Goal: Task Accomplishment & Management: Use online tool/utility

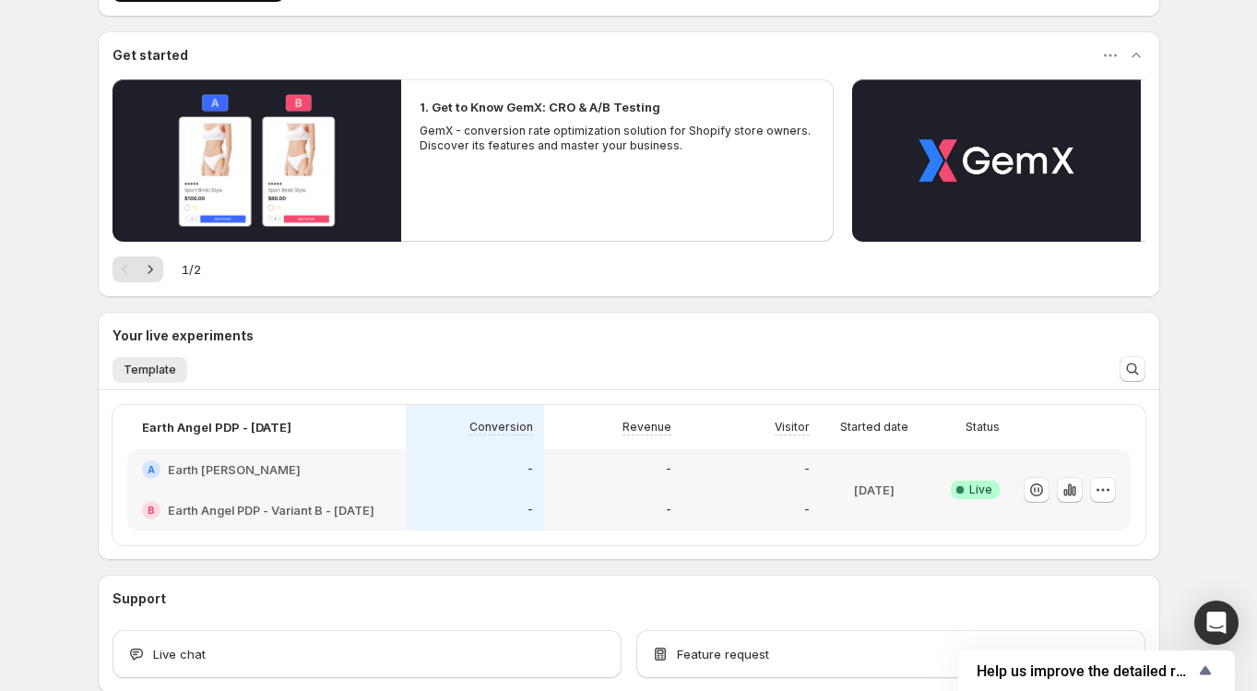
scroll to position [139, 0]
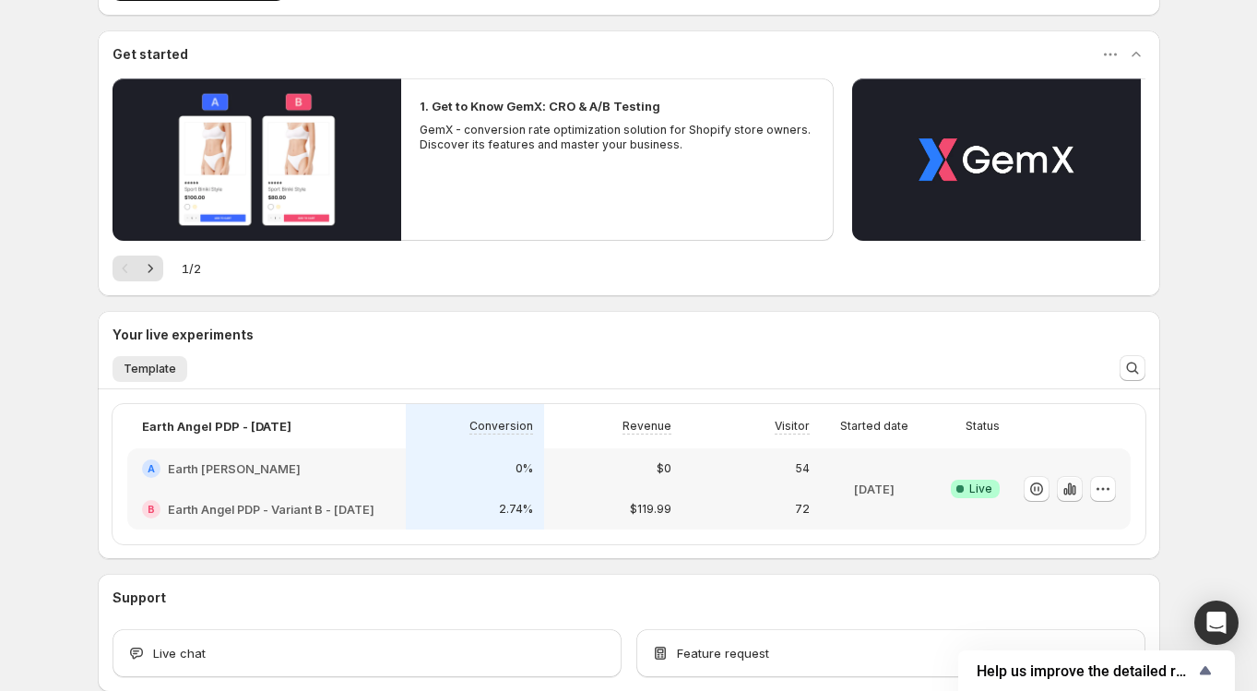
click at [1063, 492] on icon "button" at bounding box center [1065, 491] width 4 height 7
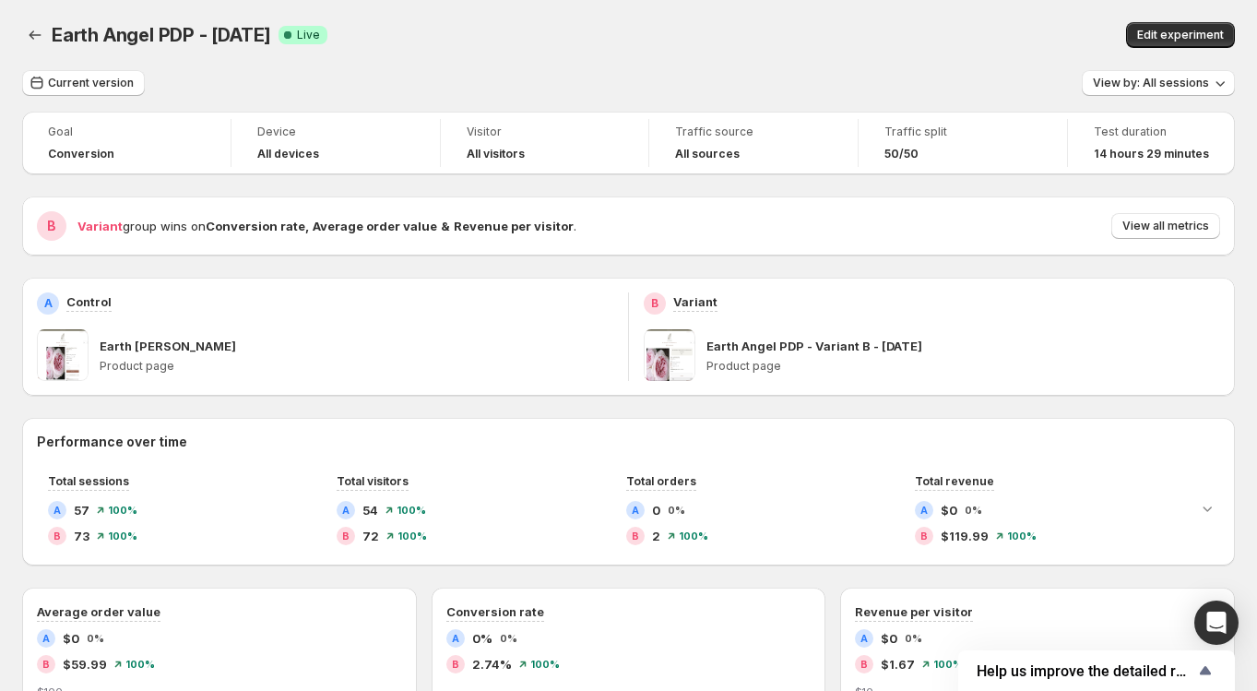
click at [1158, 208] on div "B Variant group wins on Conversion rate , Average order value & Revenue per vis…" at bounding box center [628, 225] width 1212 height 59
click at [1158, 226] on span "View all metrics" at bounding box center [1165, 226] width 87 height 15
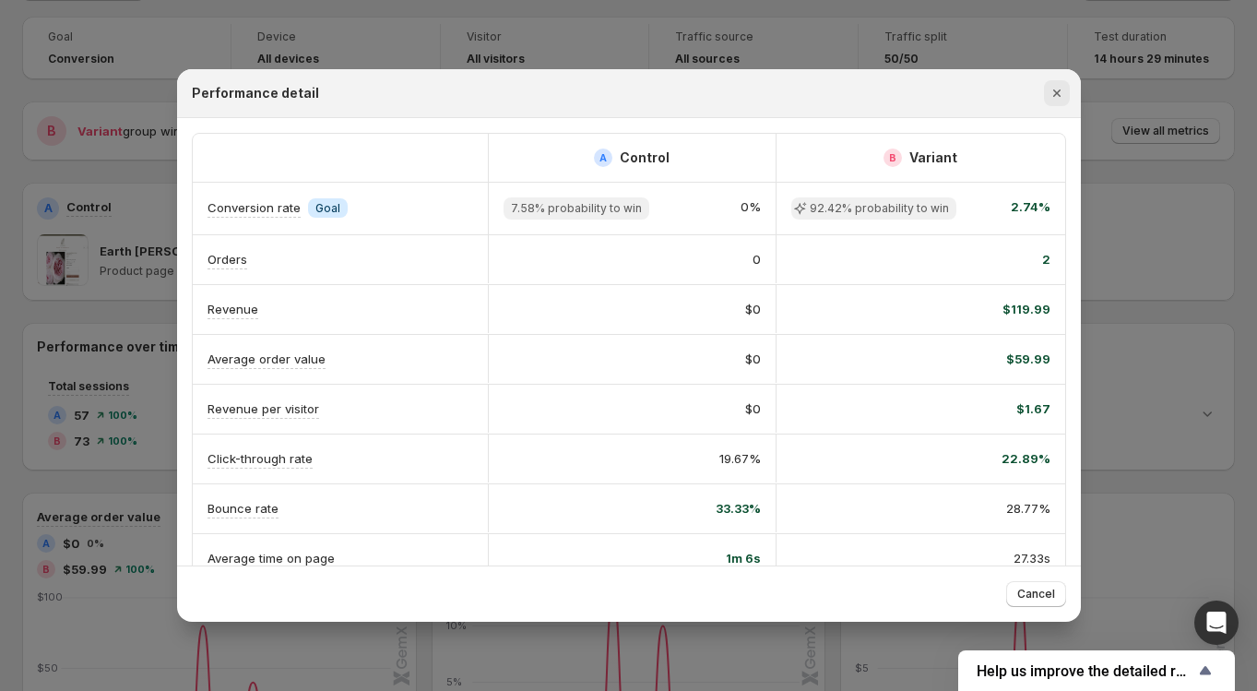
click at [1055, 91] on icon "Close" at bounding box center [1055, 92] width 7 height 7
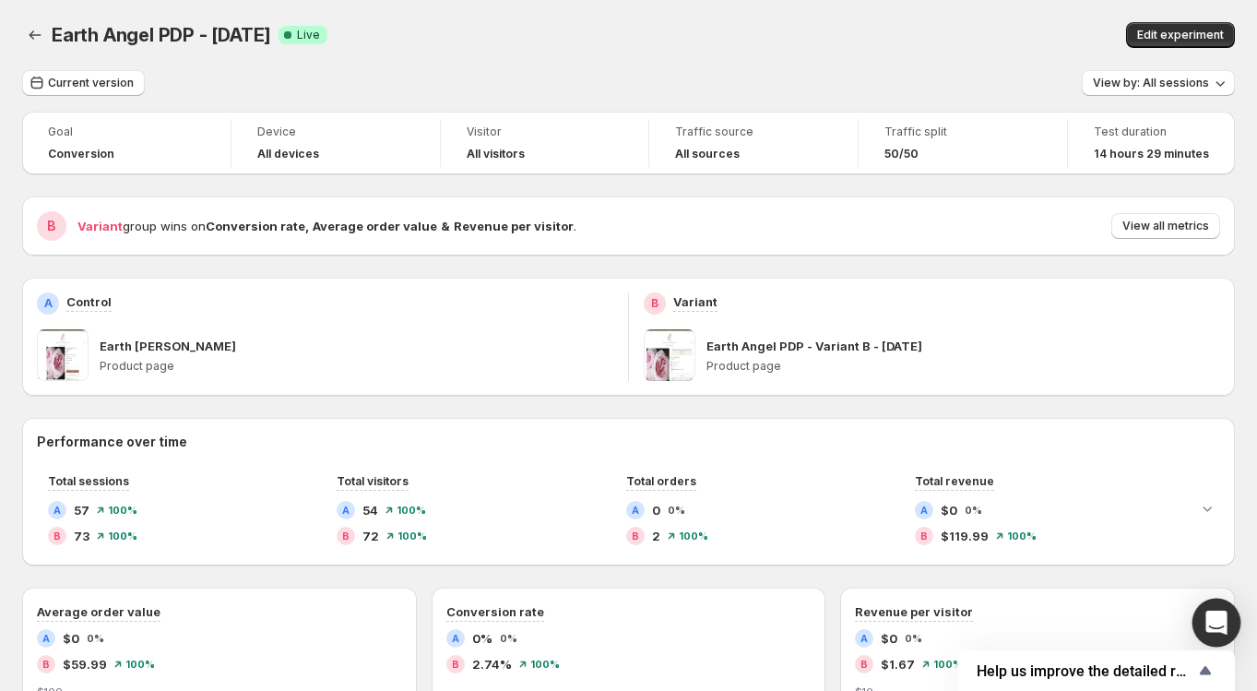
click at [1206, 620] on icon "Open Intercom Messenger" at bounding box center [1216, 622] width 24 height 24
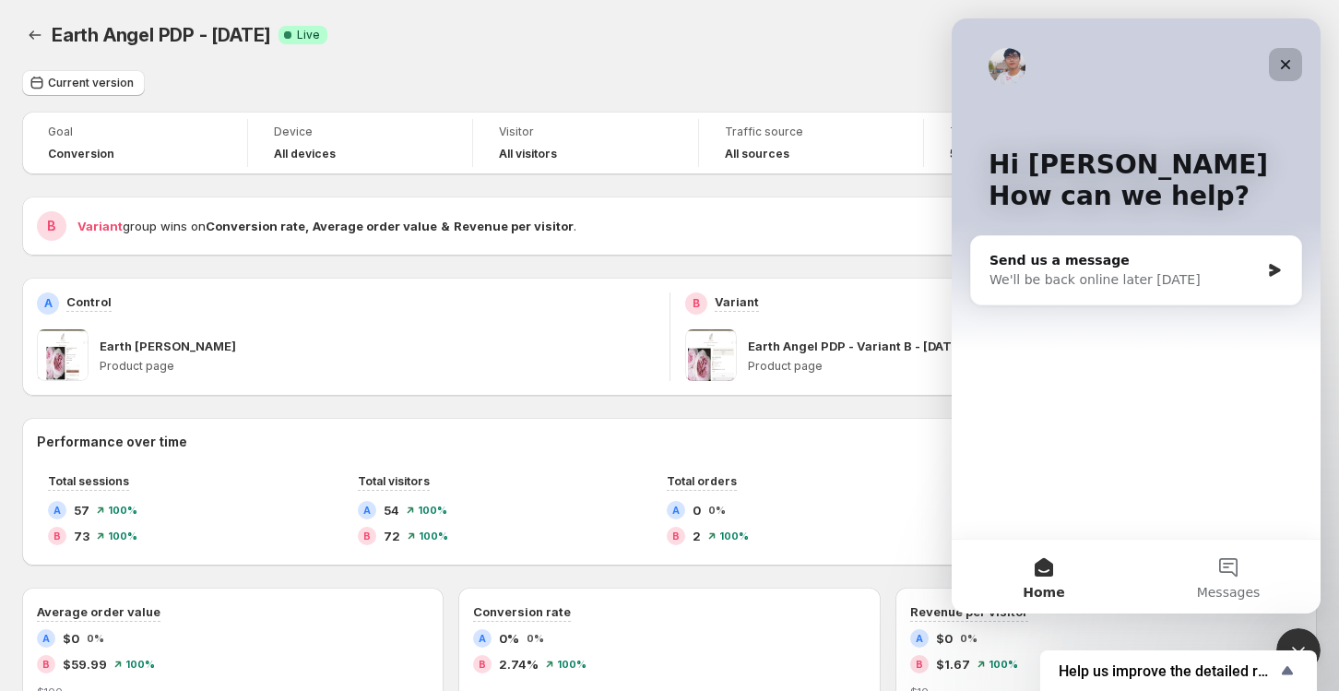
click at [1256, 65] on icon "Close" at bounding box center [1286, 65] width 10 height 10
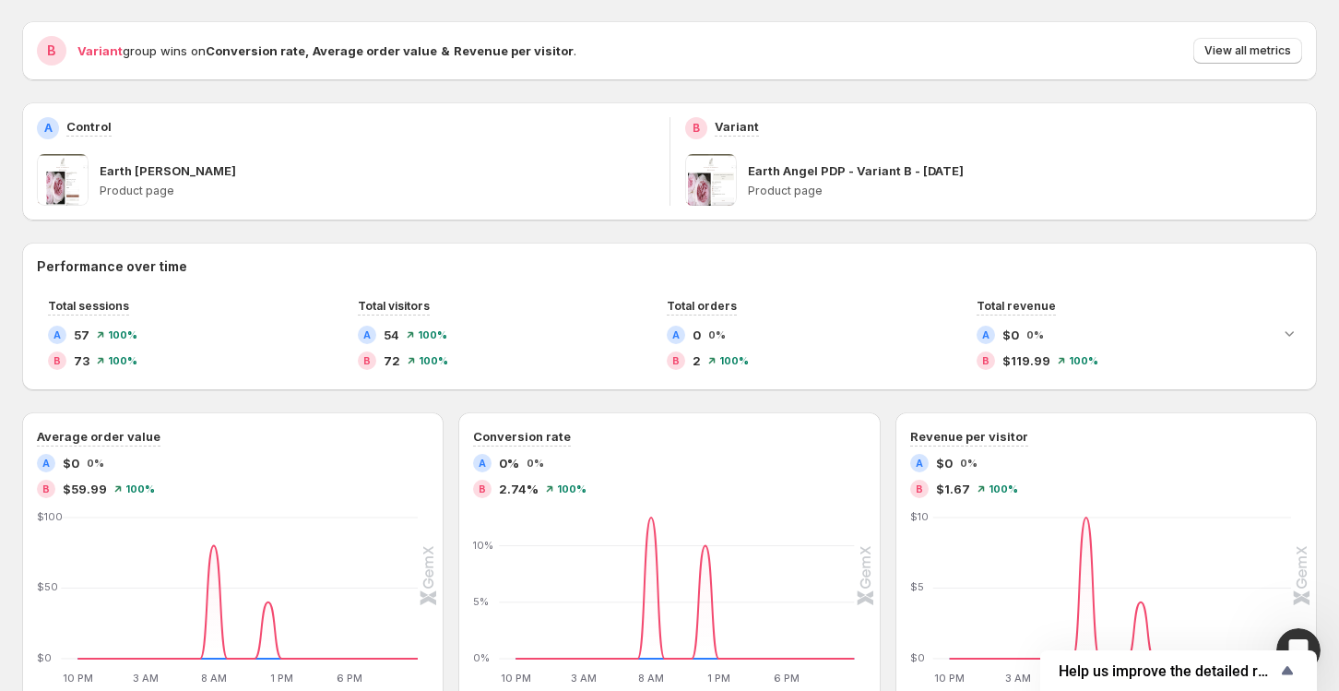
scroll to position [177, 0]
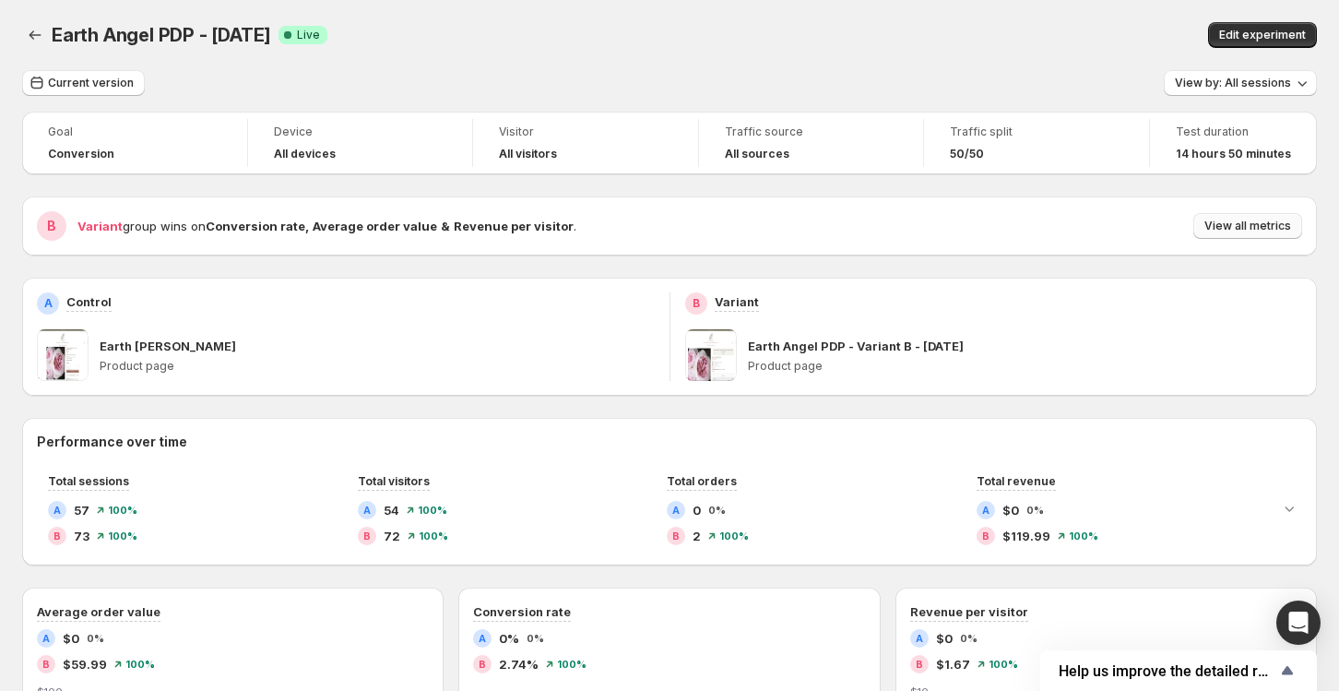
click at [1240, 216] on button "View all metrics" at bounding box center [1247, 226] width 109 height 26
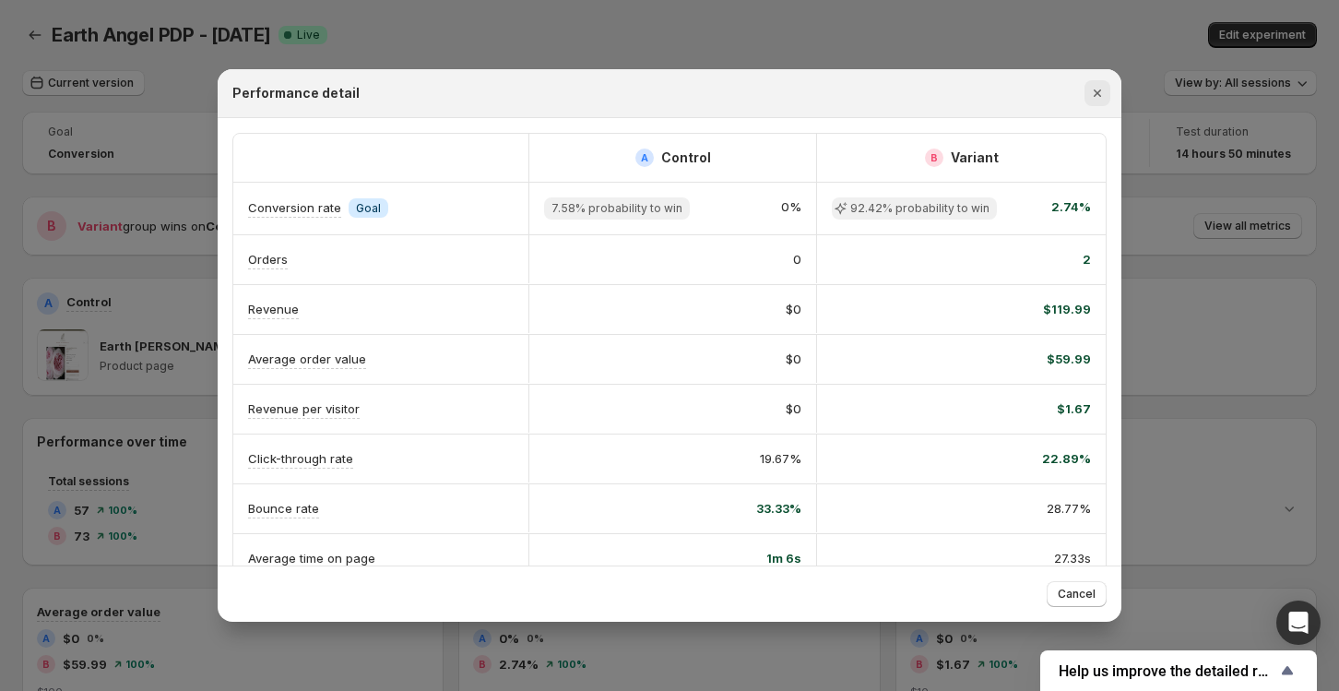
click at [1094, 90] on icon "Close" at bounding box center [1096, 92] width 7 height 7
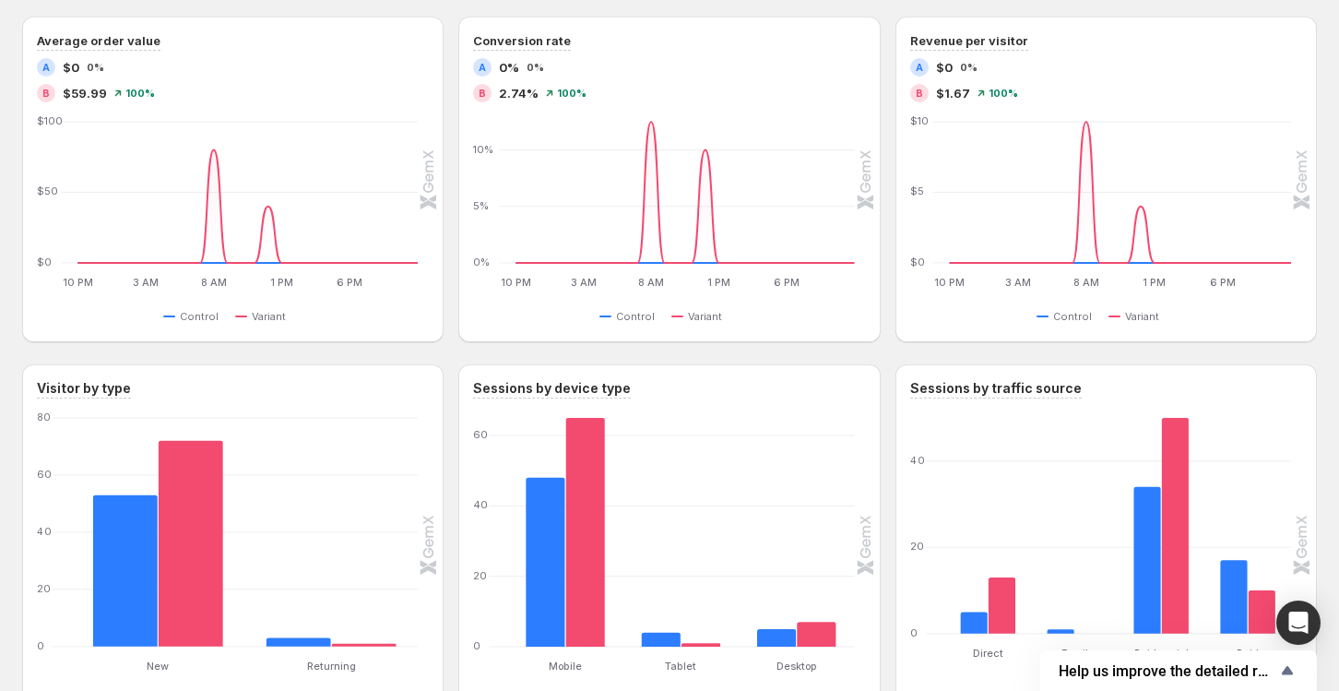
scroll to position [574, 0]
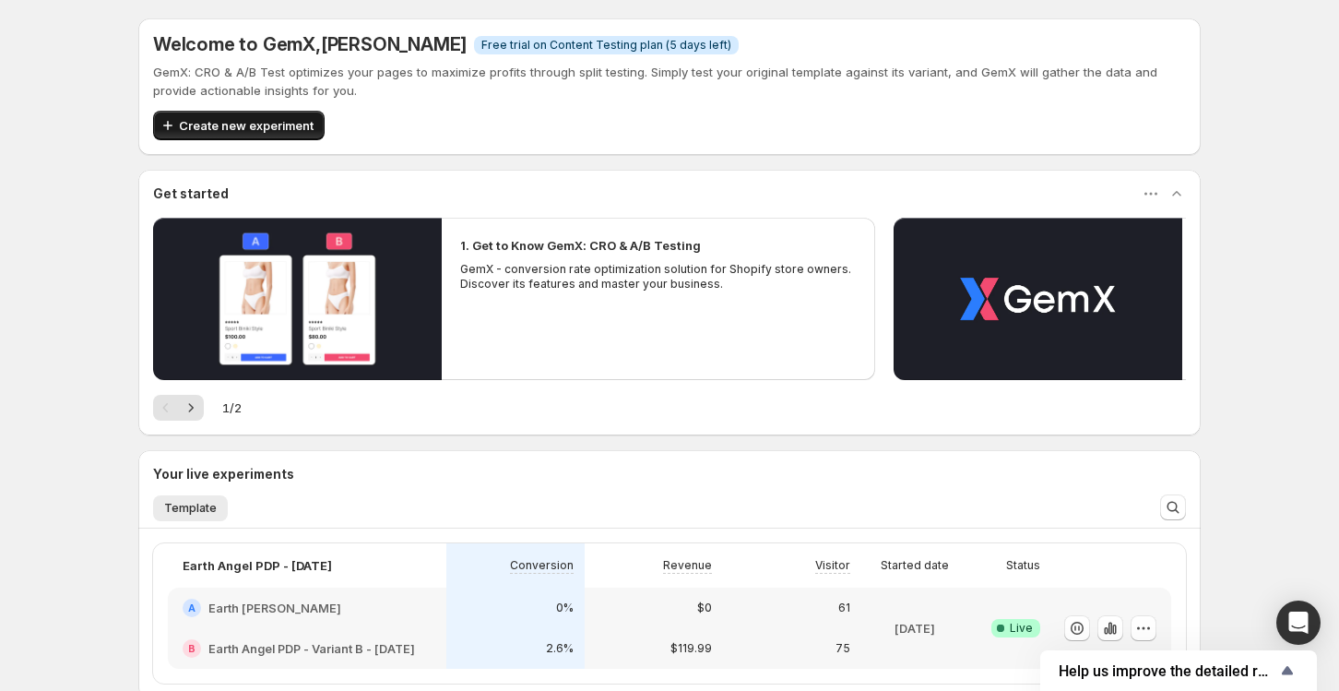
click at [214, 119] on span "Create new experiment" at bounding box center [246, 125] width 135 height 18
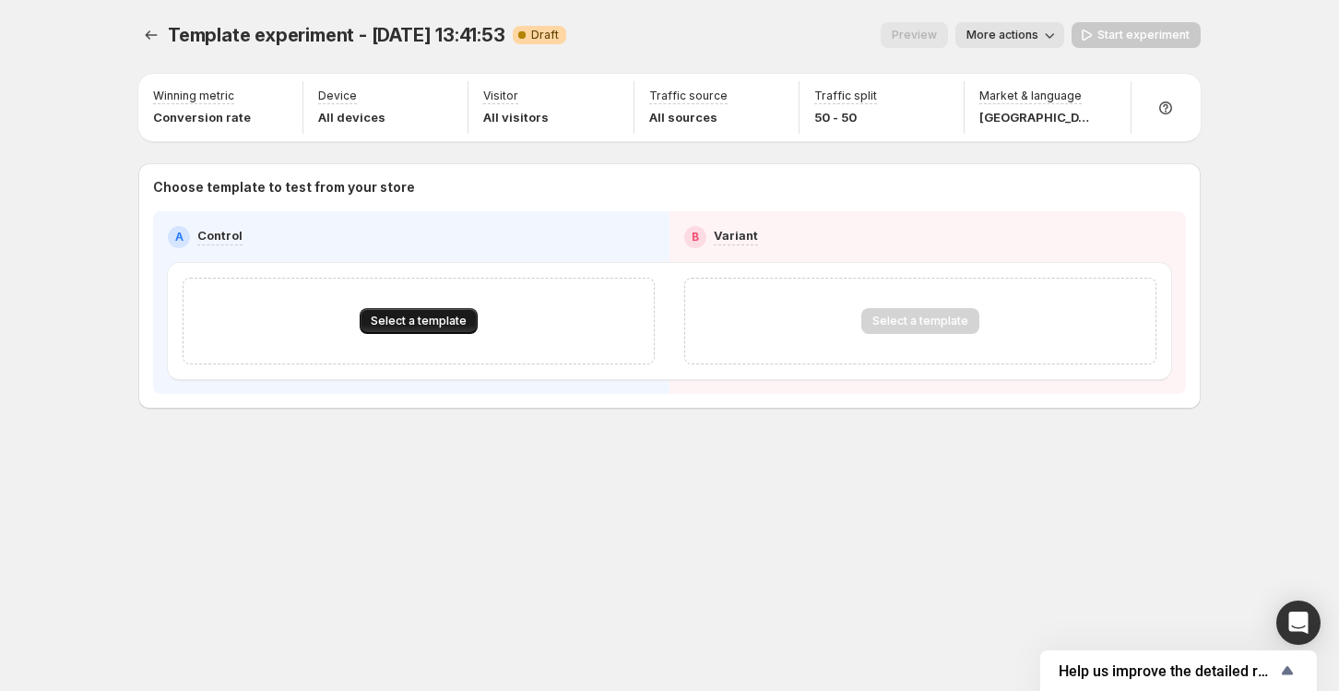
click at [448, 323] on span "Select a template" at bounding box center [419, 320] width 96 height 15
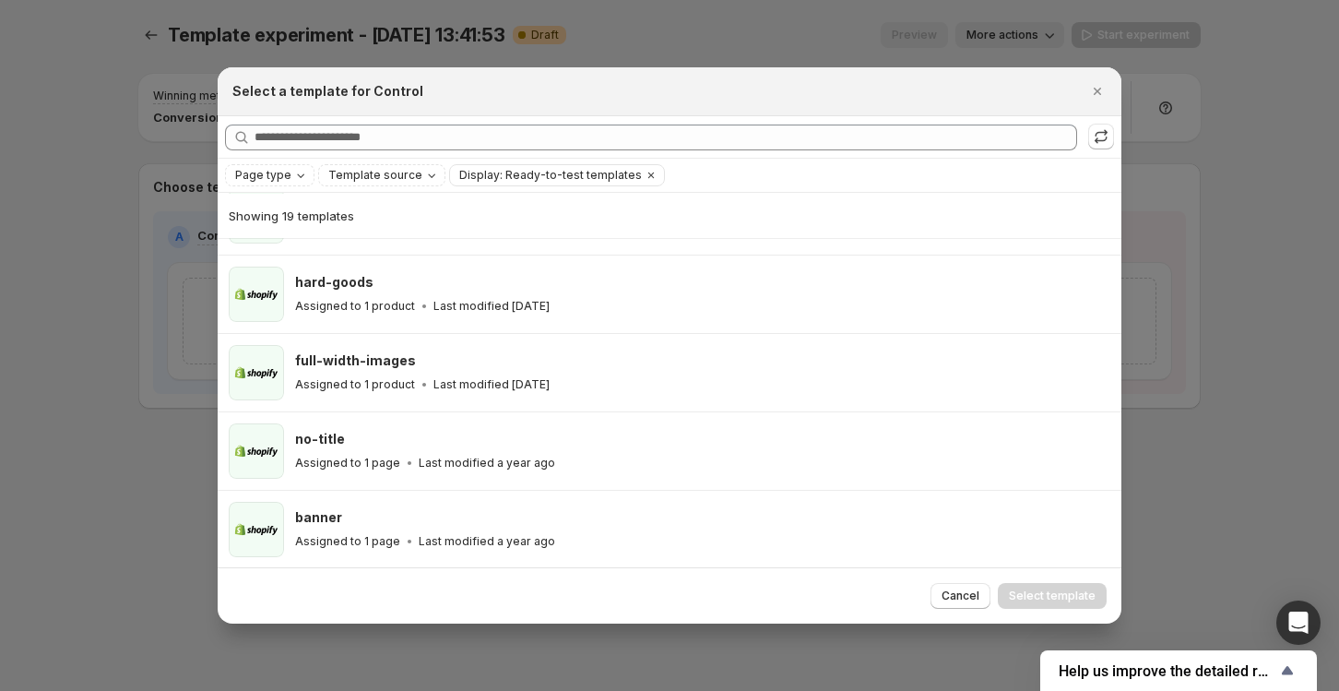
scroll to position [1152, 0]
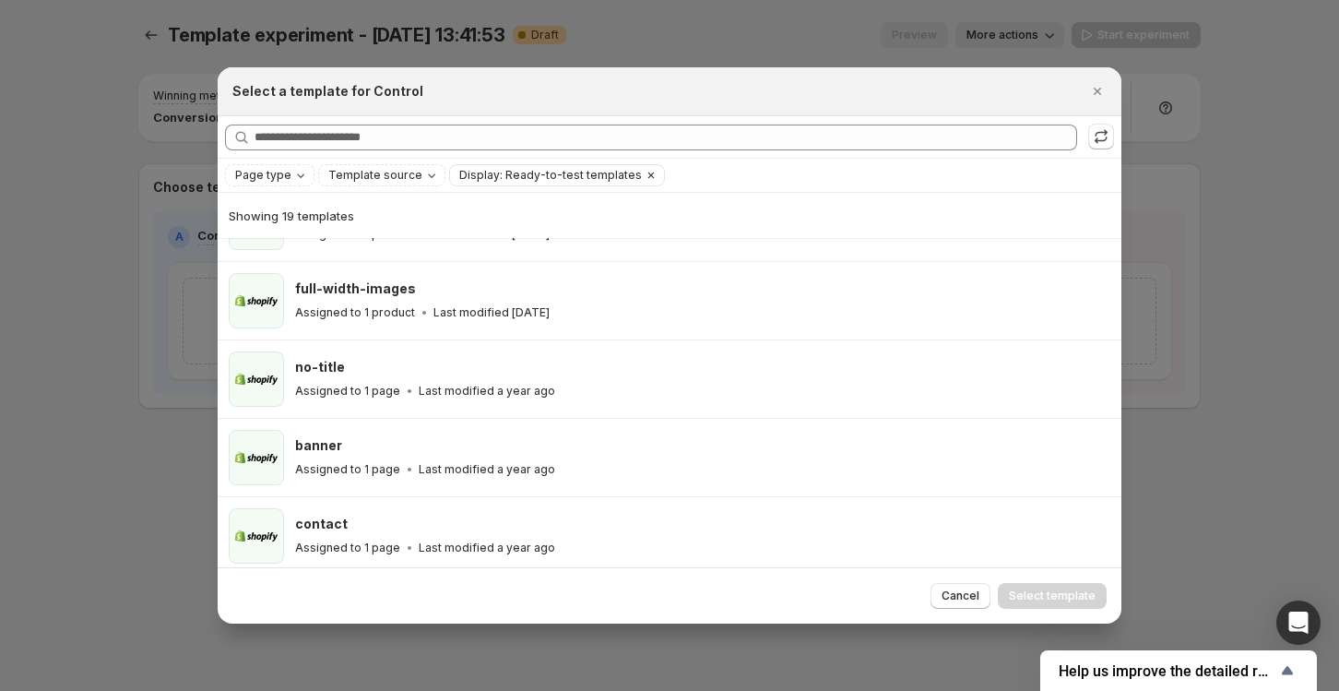
click at [648, 174] on icon "Clear" at bounding box center [651, 175] width 6 height 6
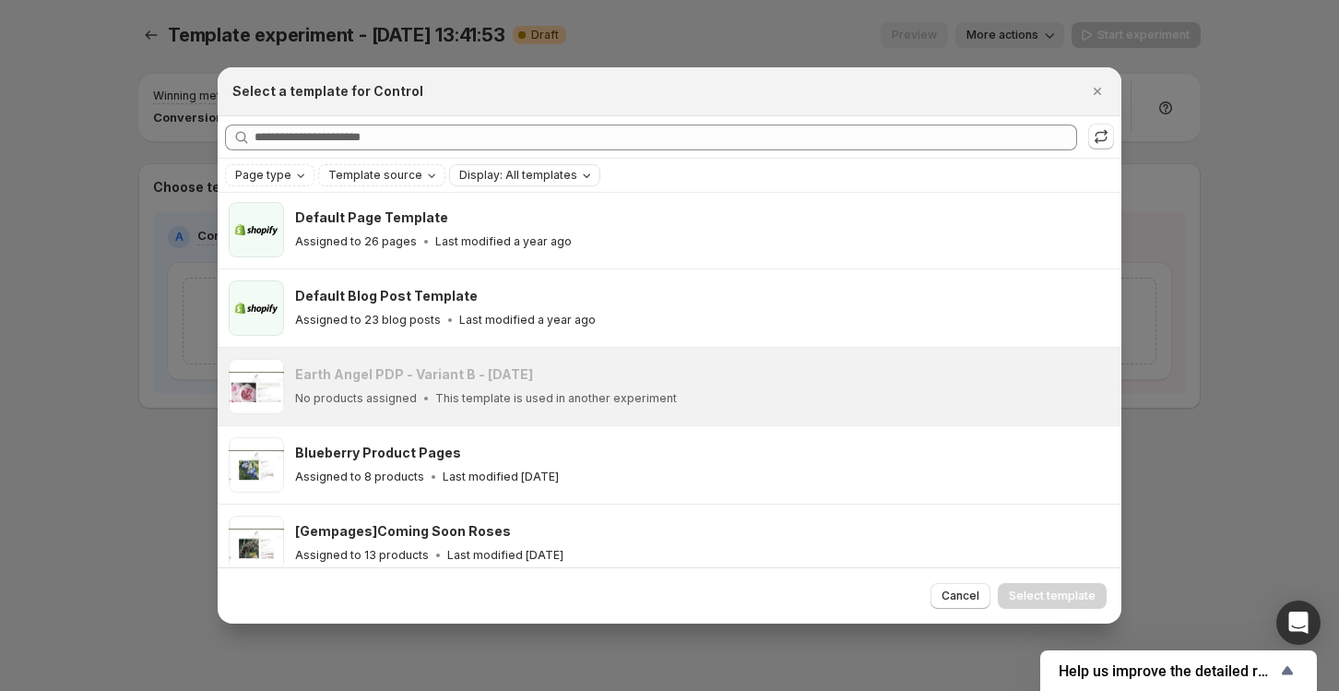
scroll to position [0, 0]
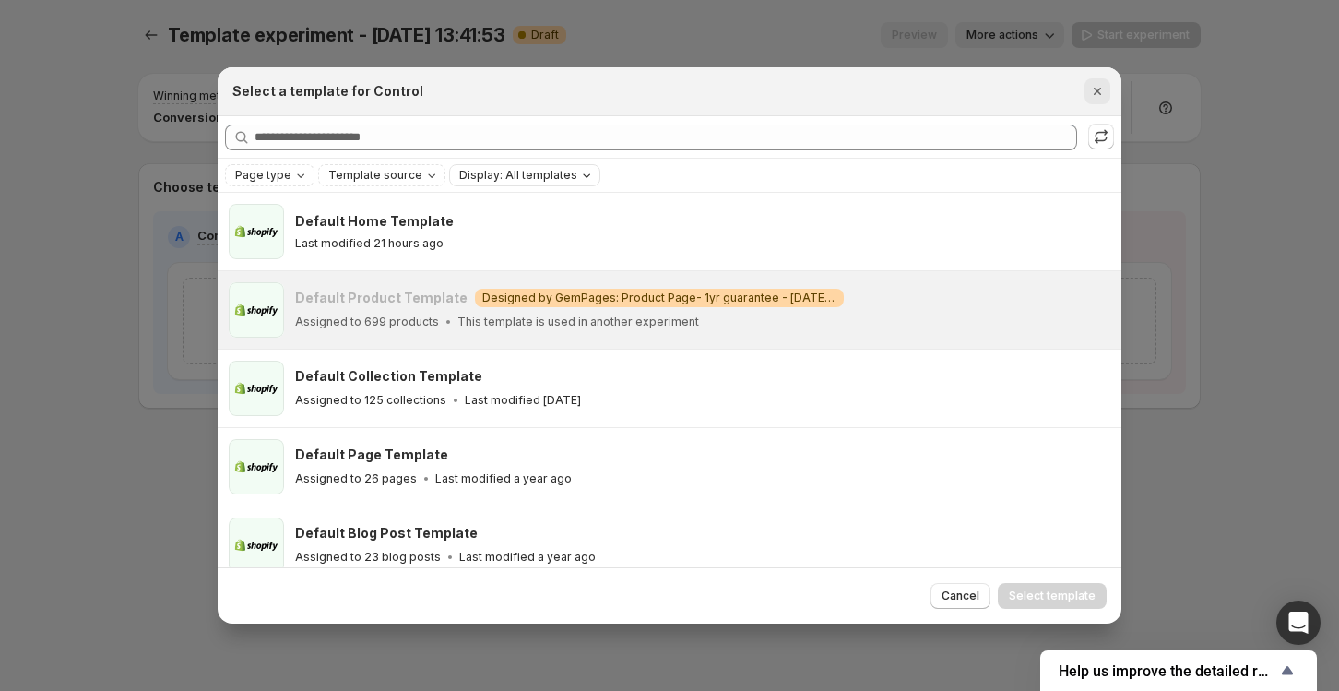
click at [1093, 91] on icon "Close" at bounding box center [1097, 91] width 18 height 18
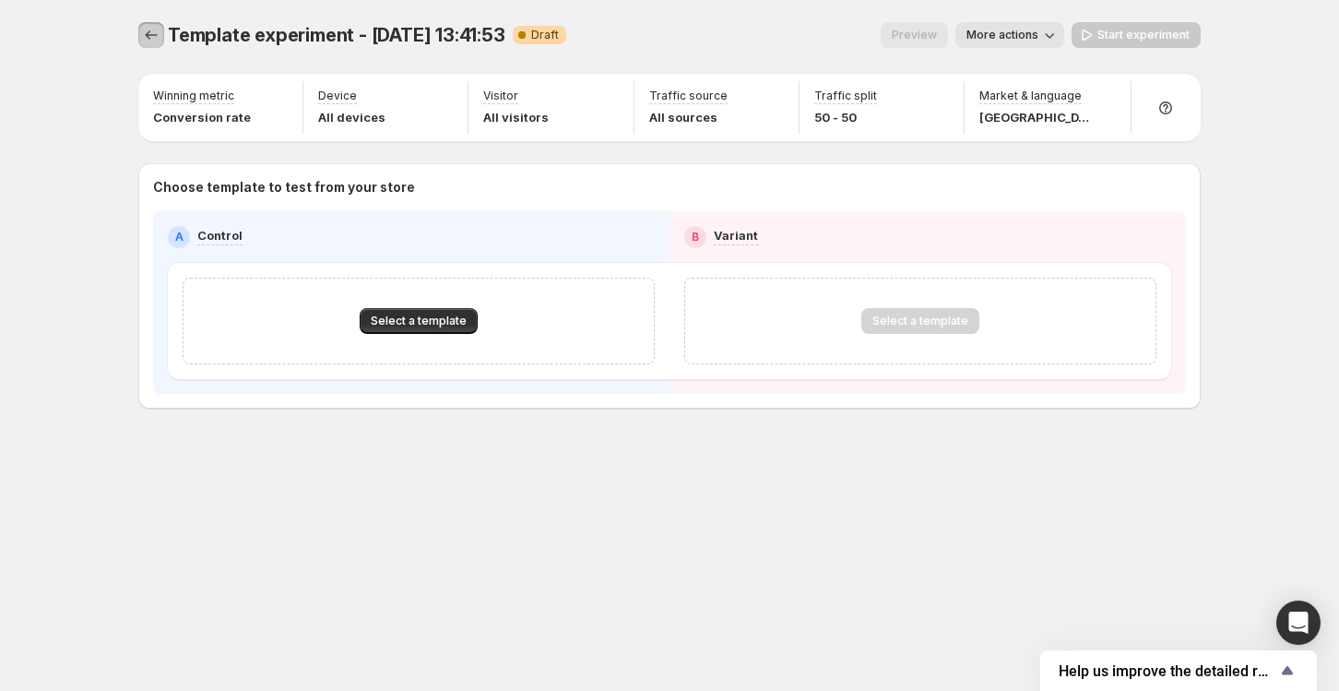
click at [149, 41] on icon "Experiments" at bounding box center [151, 35] width 18 height 18
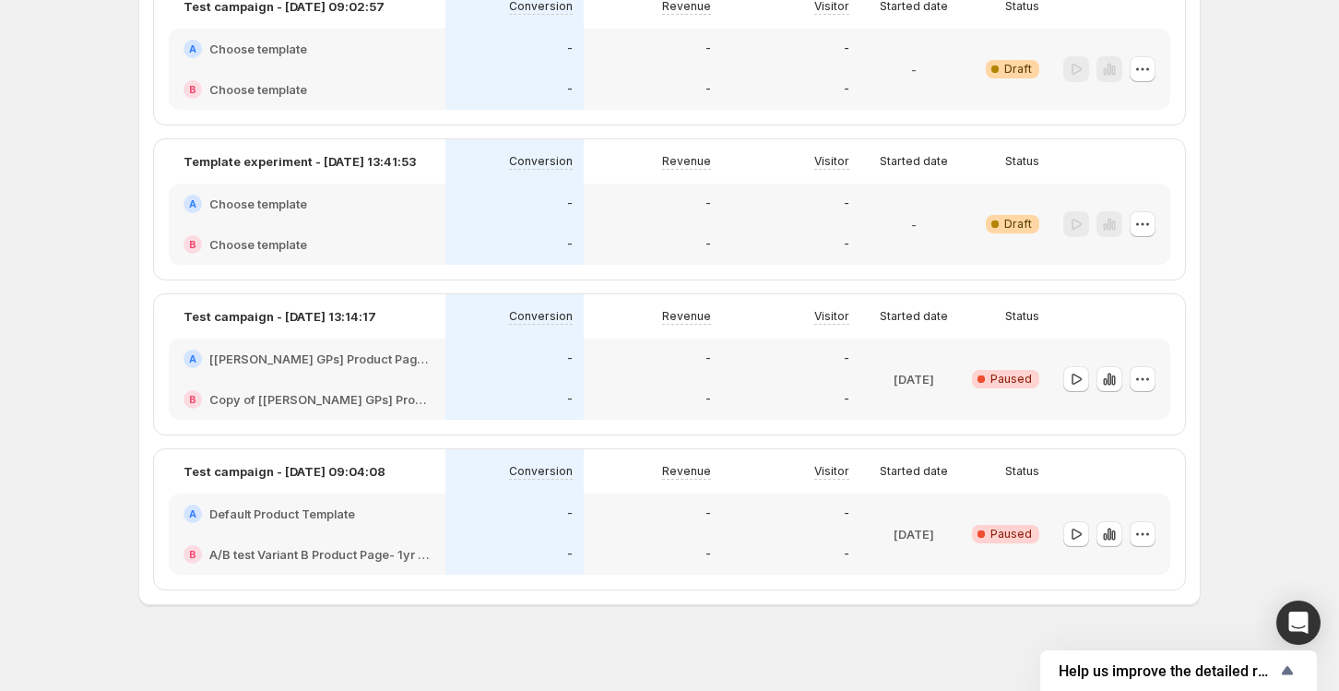
scroll to position [490, 0]
click at [1148, 536] on icon "button" at bounding box center [1147, 536] width 3 height 3
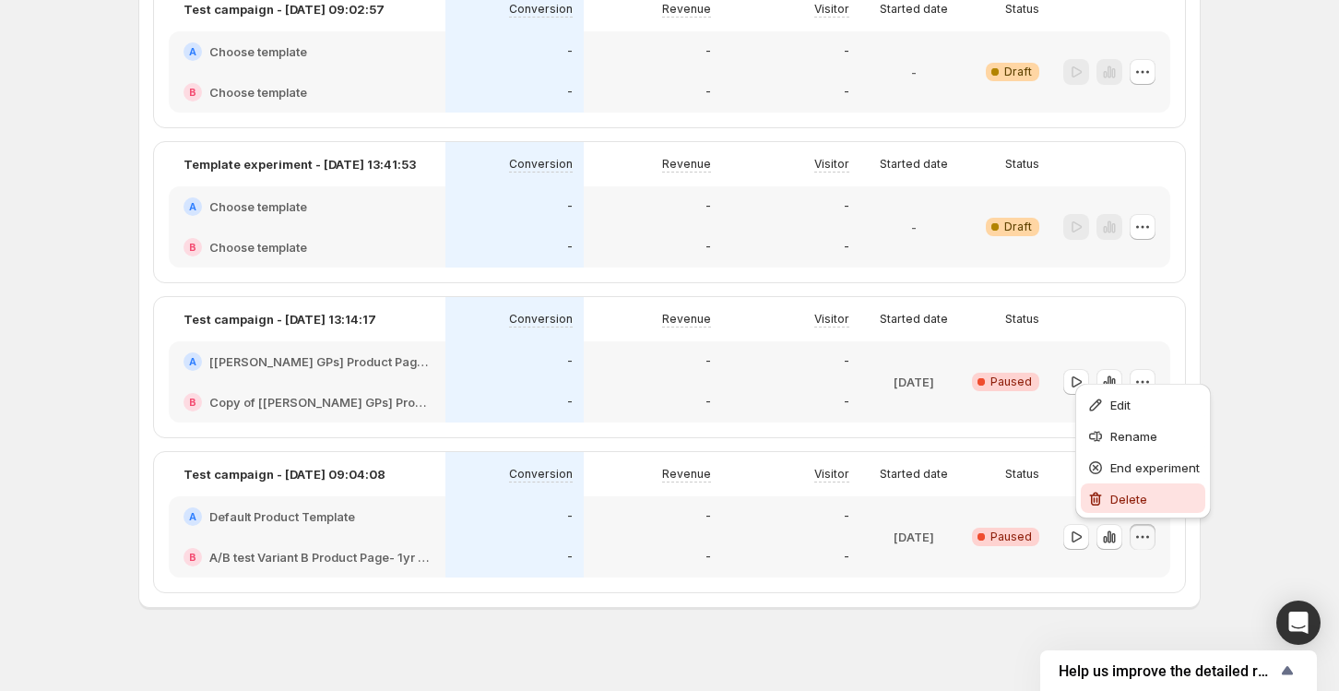
click at [1127, 509] on button "Delete" at bounding box center [1143, 498] width 124 height 30
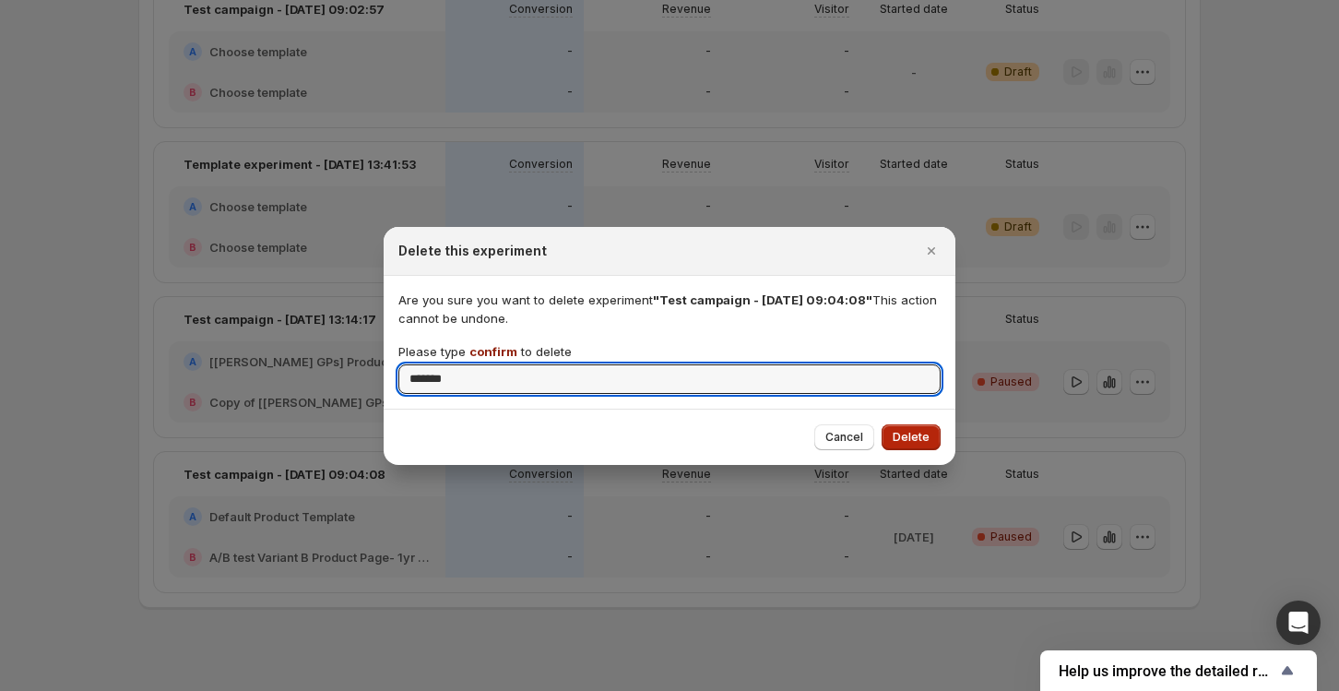
type input "*******"
click at [912, 438] on span "Delete" at bounding box center [910, 437] width 37 height 15
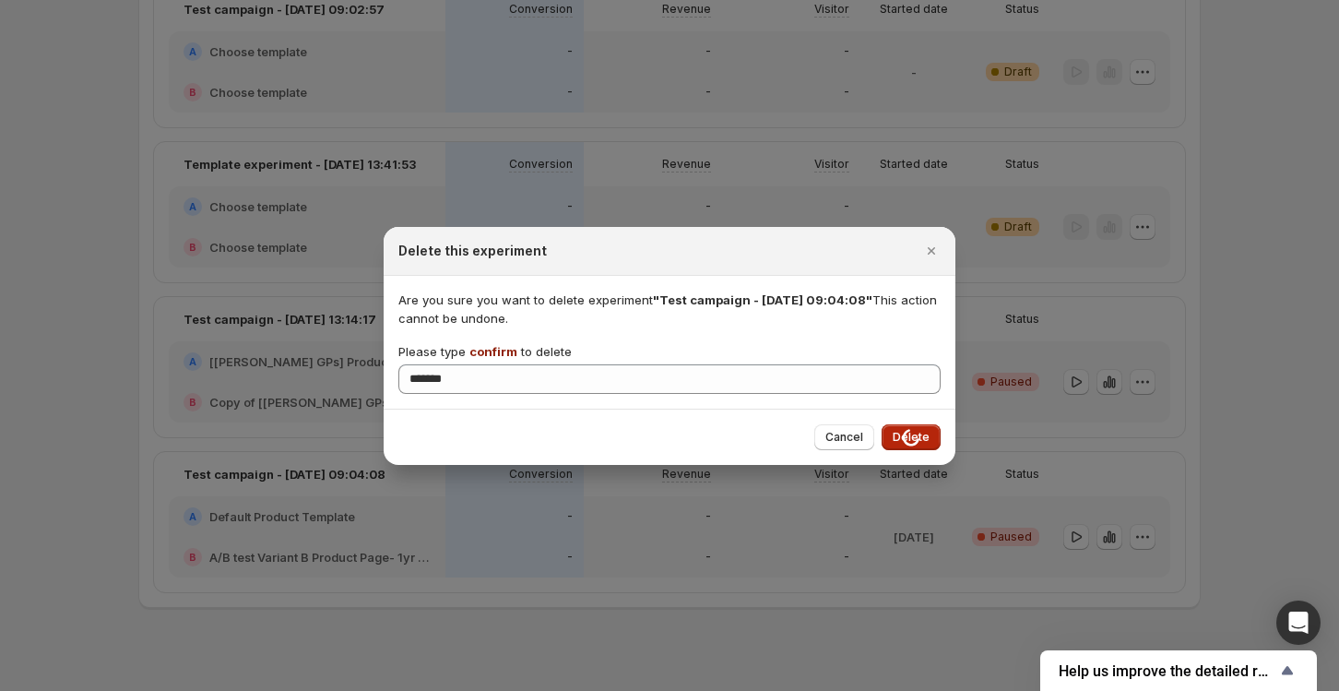
scroll to position [351, 0]
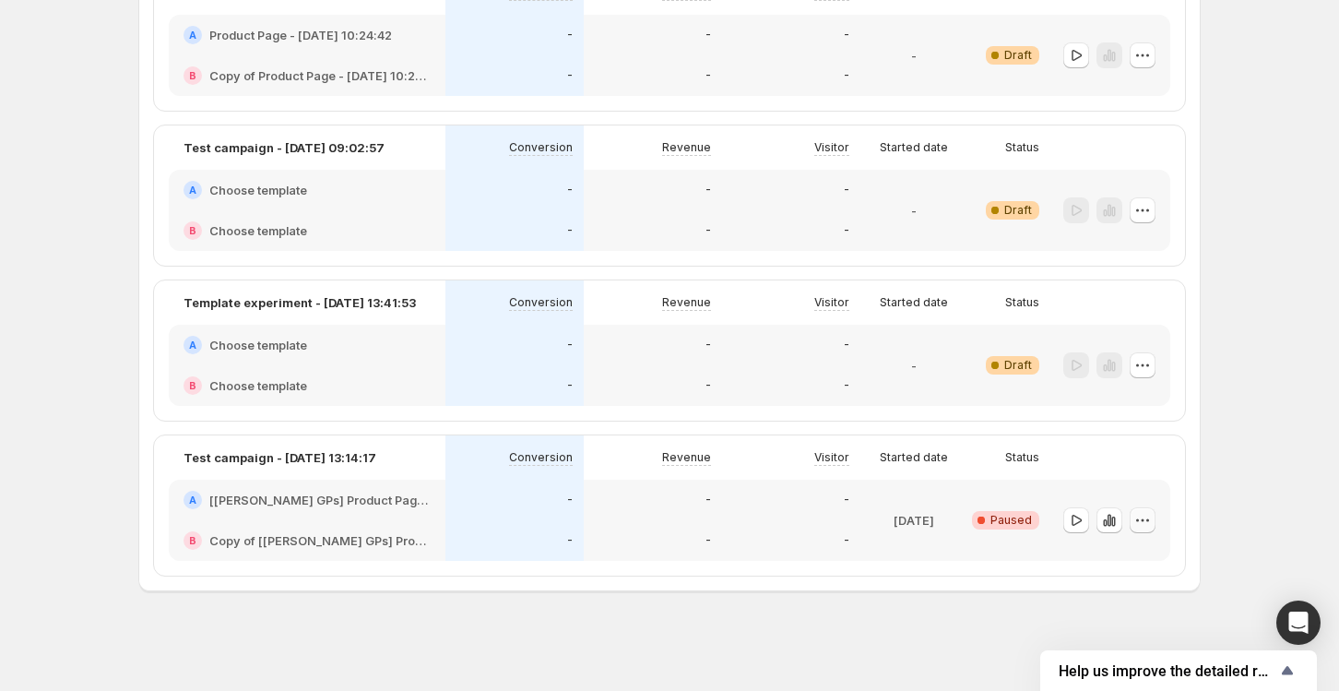
click at [1144, 519] on icon "button" at bounding box center [1142, 520] width 18 height 18
click at [1112, 647] on span "Delete" at bounding box center [1128, 651] width 37 height 15
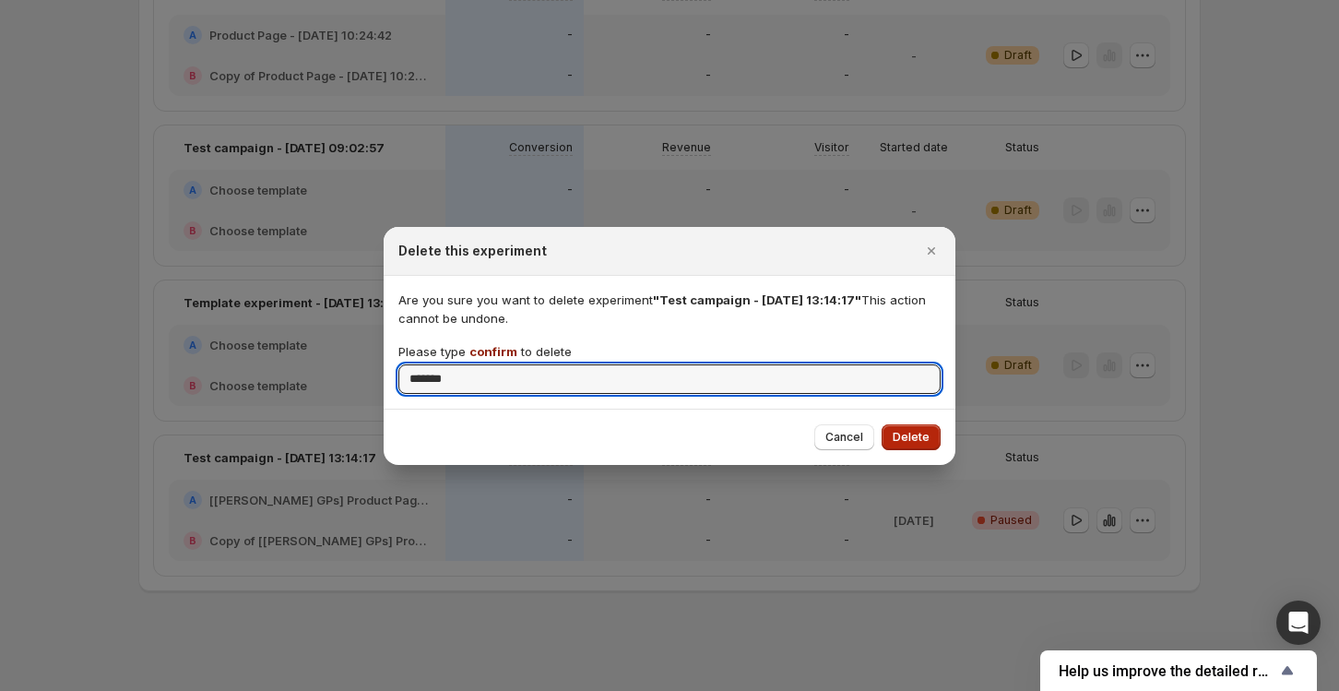
type input "*******"
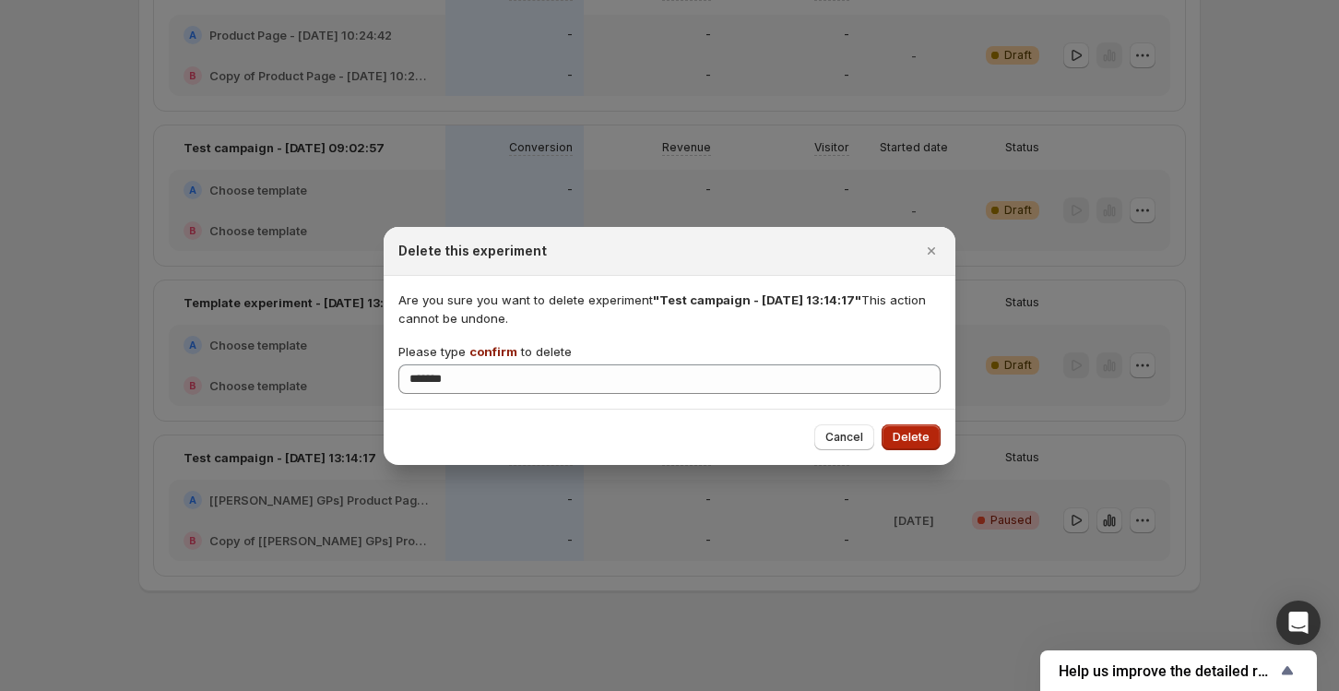
click at [908, 448] on button "Delete" at bounding box center [910, 437] width 59 height 26
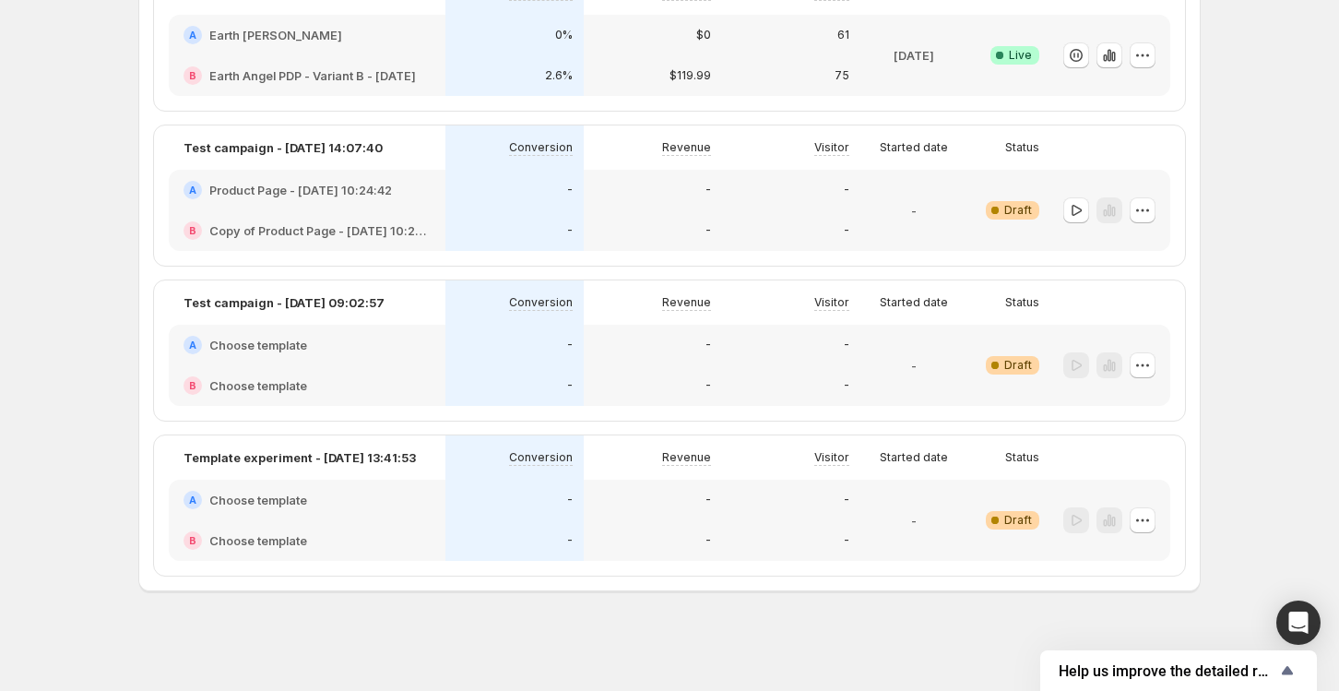
scroll to position [196, 0]
click at [1146, 502] on div at bounding box center [1106, 520] width 98 height 66
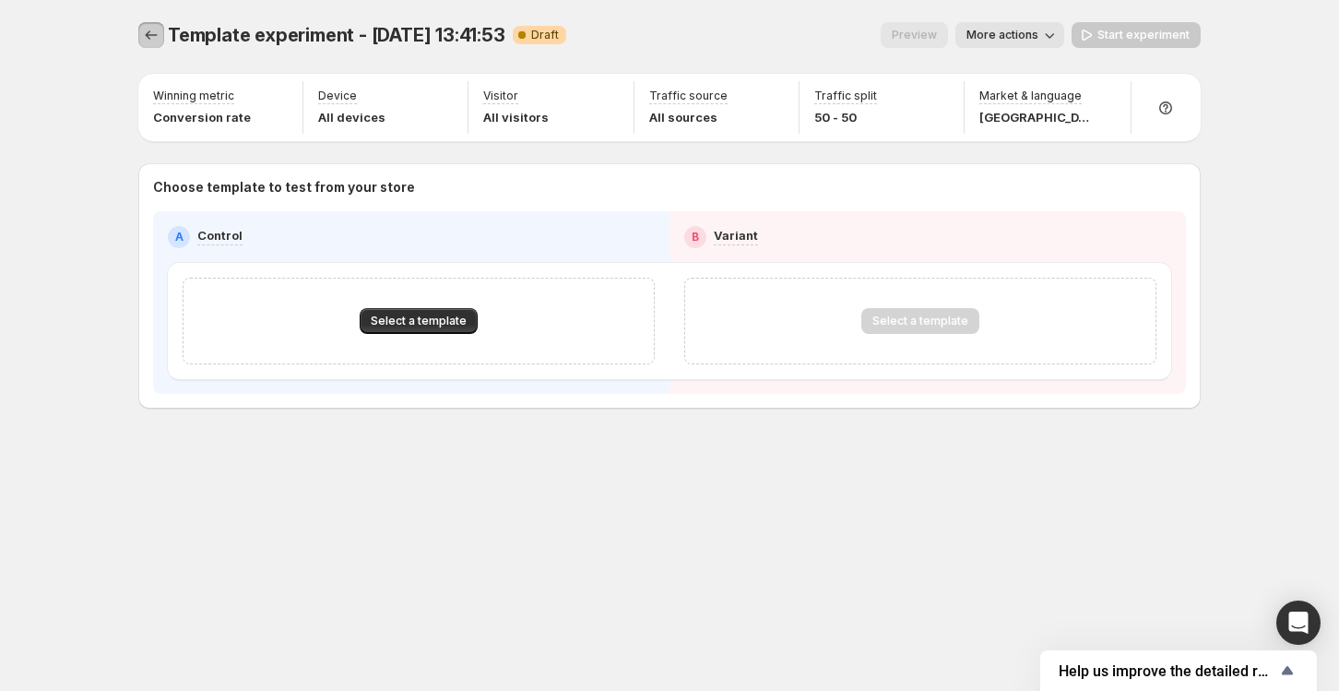
click at [149, 34] on icon "Experiments" at bounding box center [151, 35] width 18 height 18
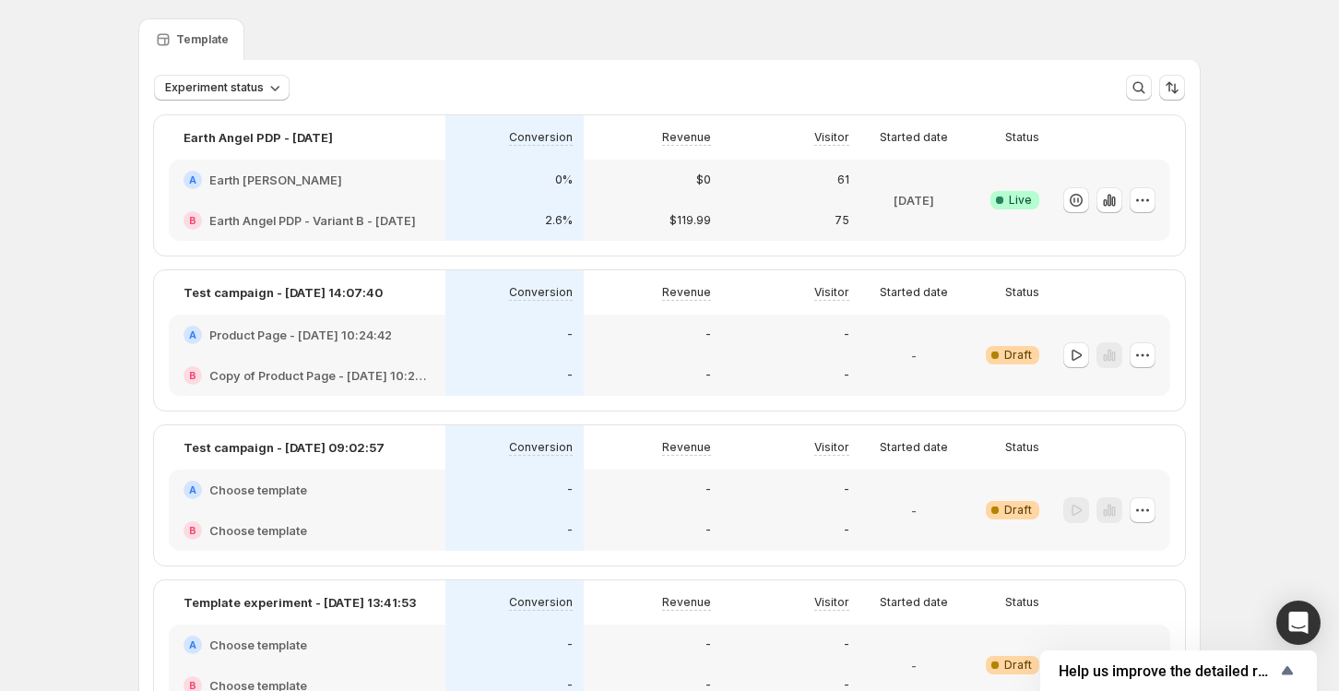
scroll to position [196, 0]
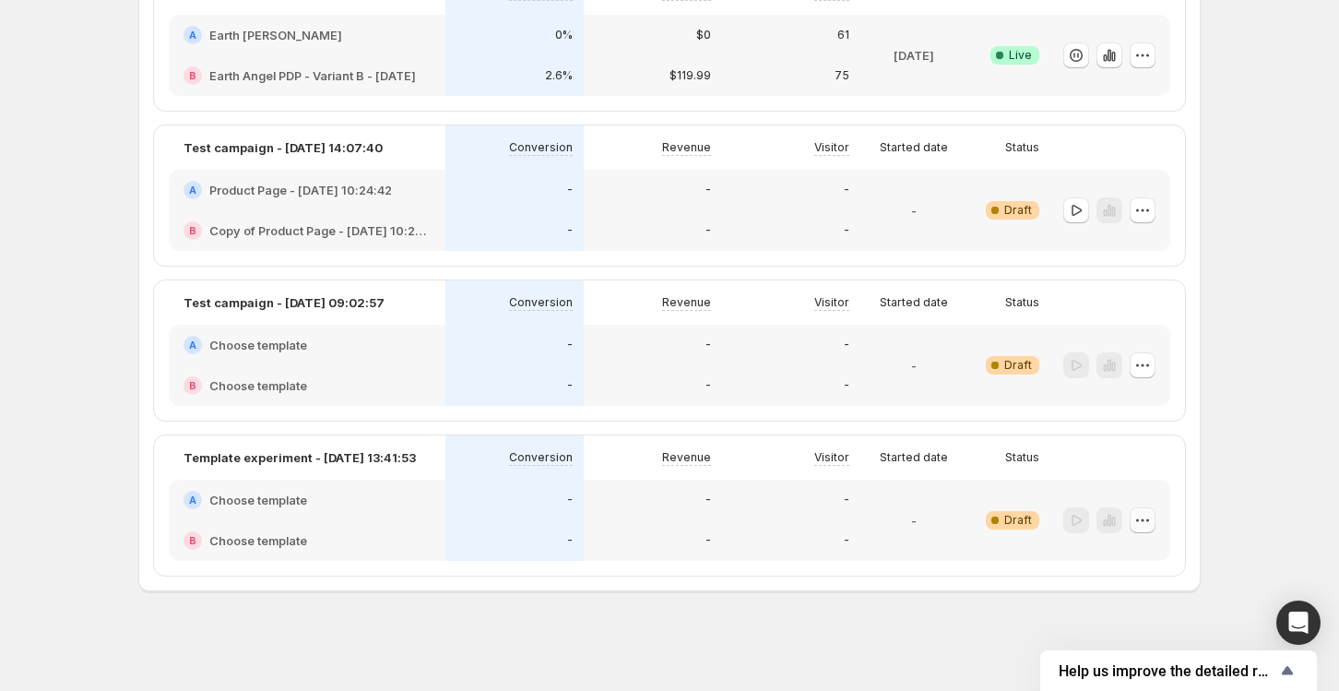
click at [1146, 521] on icon "button" at bounding box center [1142, 520] width 18 height 18
click at [169, 567] on div "Template experiment - Oct 14, 13:41:53 Conversion Revenue Visitor Started date …" at bounding box center [669, 505] width 1031 height 140
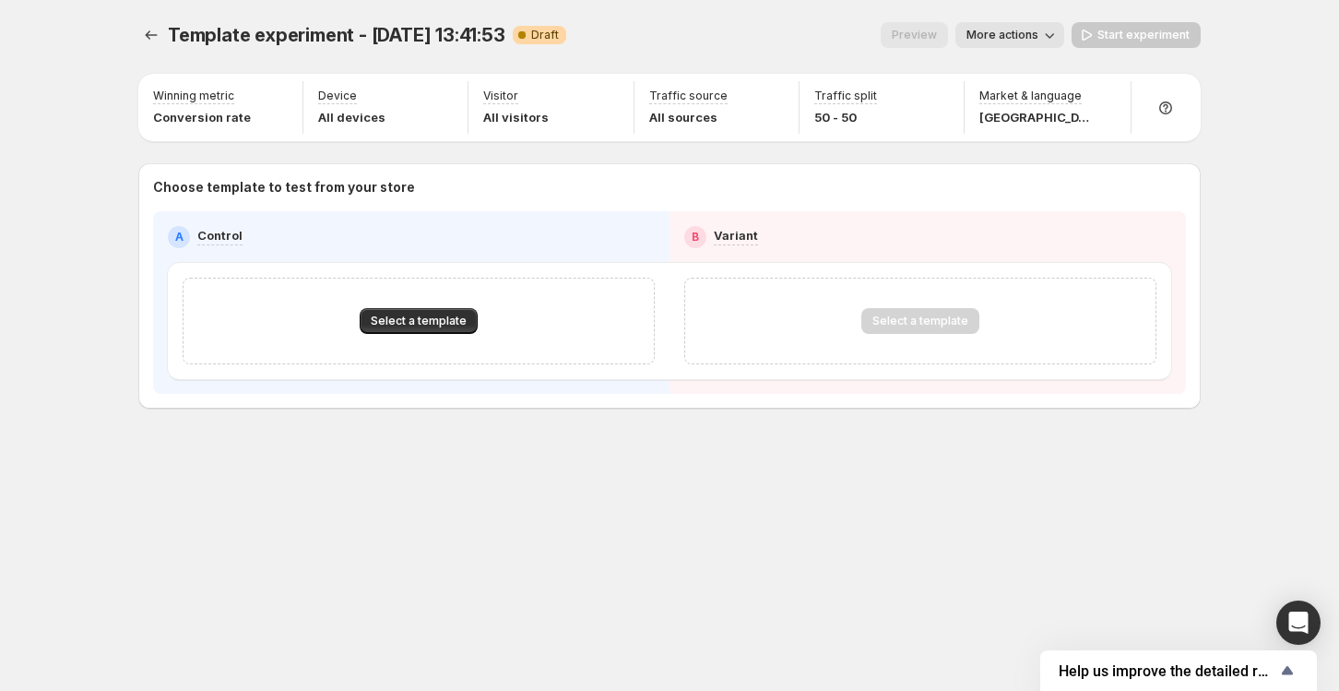
click at [147, 16] on div "Template experiment - Oct 14, 13:41:53. This page is ready Template experiment …" at bounding box center [669, 35] width 1062 height 70
click at [147, 27] on icon "Experiments" at bounding box center [151, 35] width 18 height 18
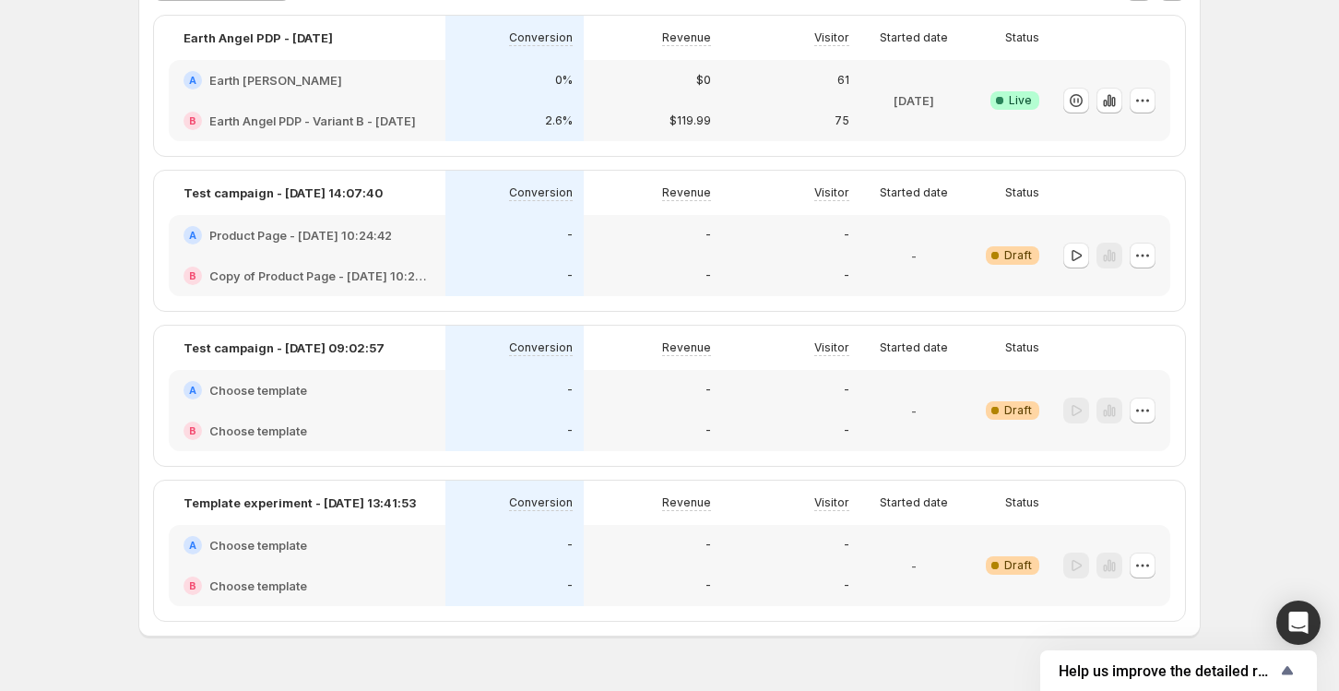
scroll to position [148, 0]
click at [1146, 570] on icon "button" at bounding box center [1142, 568] width 18 height 18
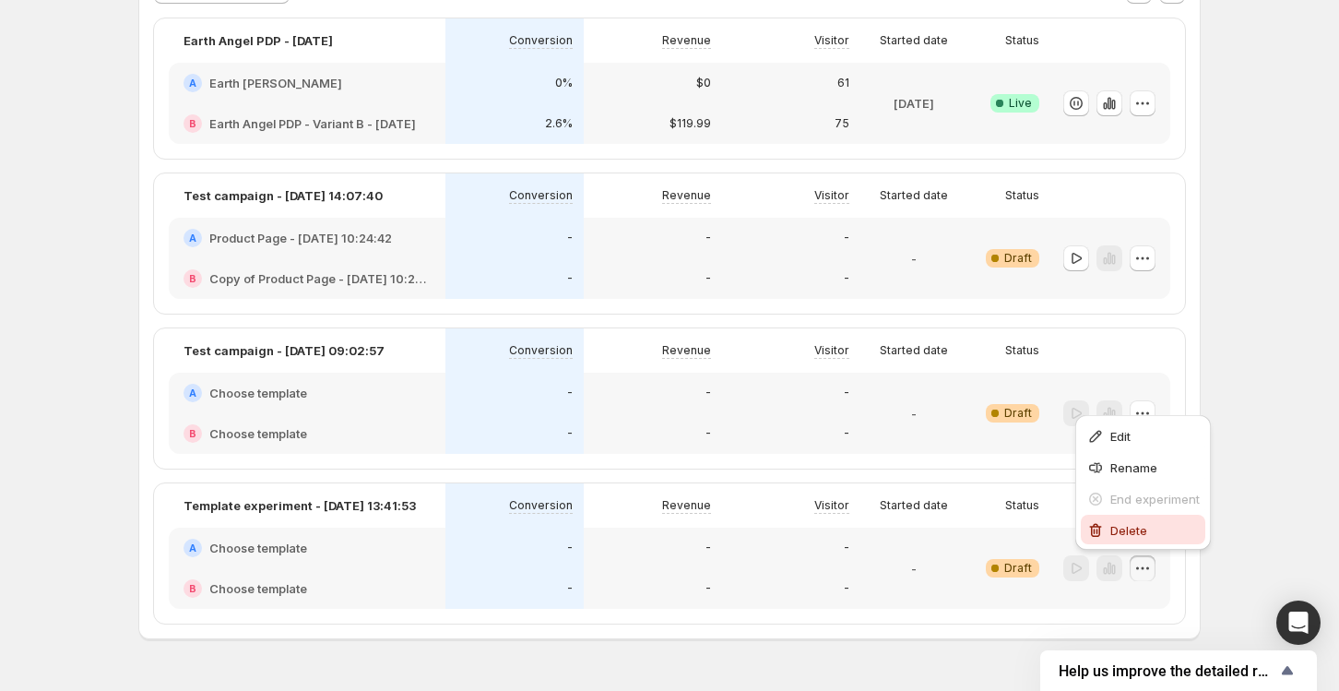
click at [1123, 533] on span "Delete" at bounding box center [1128, 530] width 37 height 15
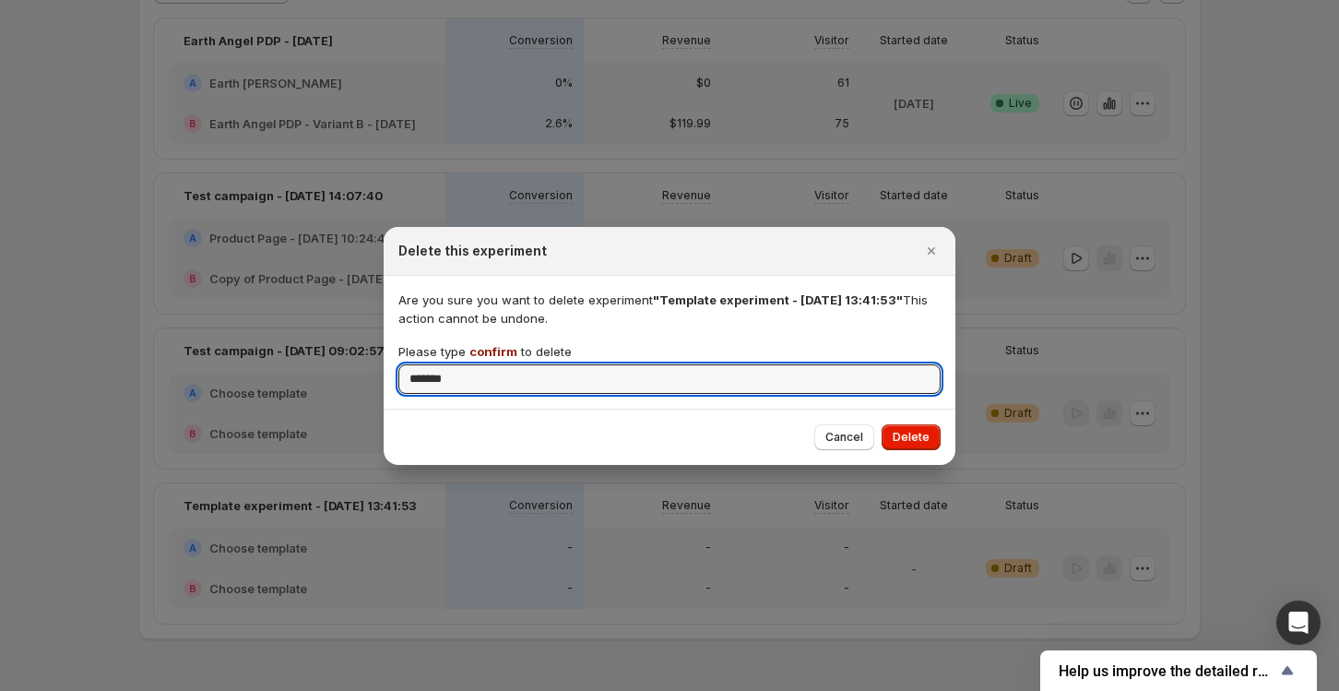
type input "*******"
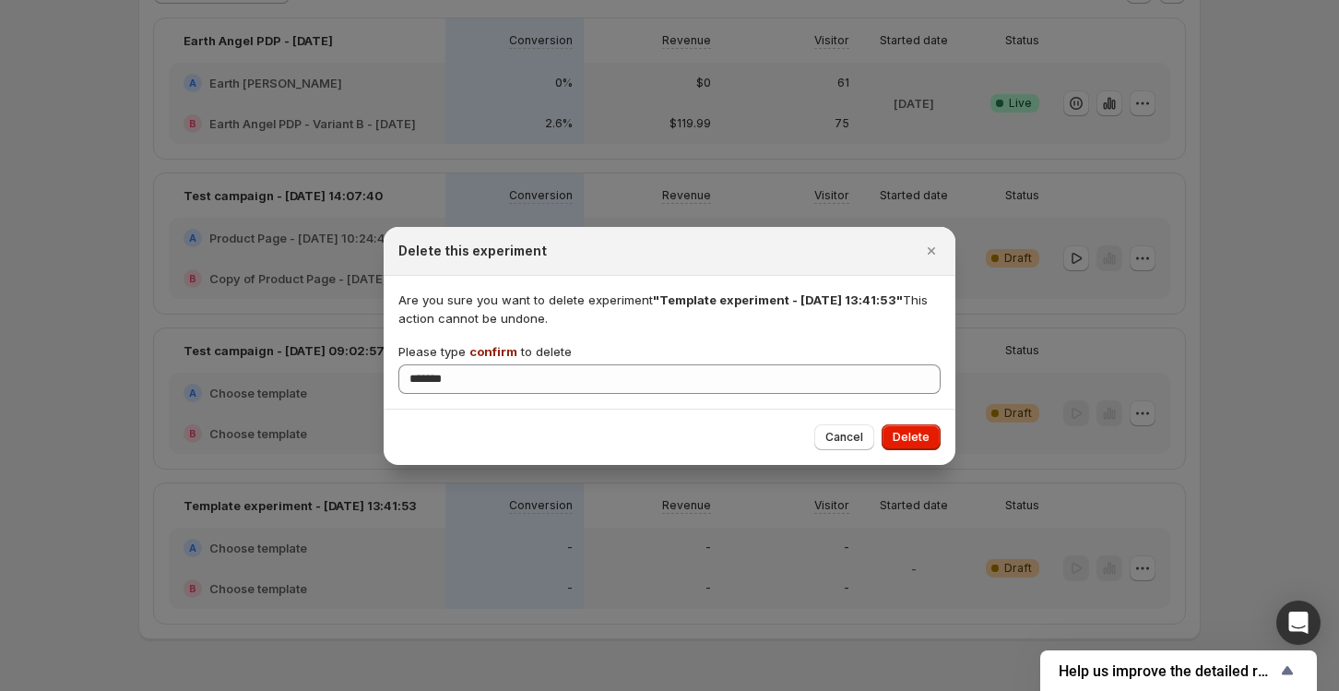
click at [904, 451] on div "Cancel Delete" at bounding box center [670, 436] width 572 height 56
click at [904, 426] on button "Delete" at bounding box center [910, 437] width 59 height 26
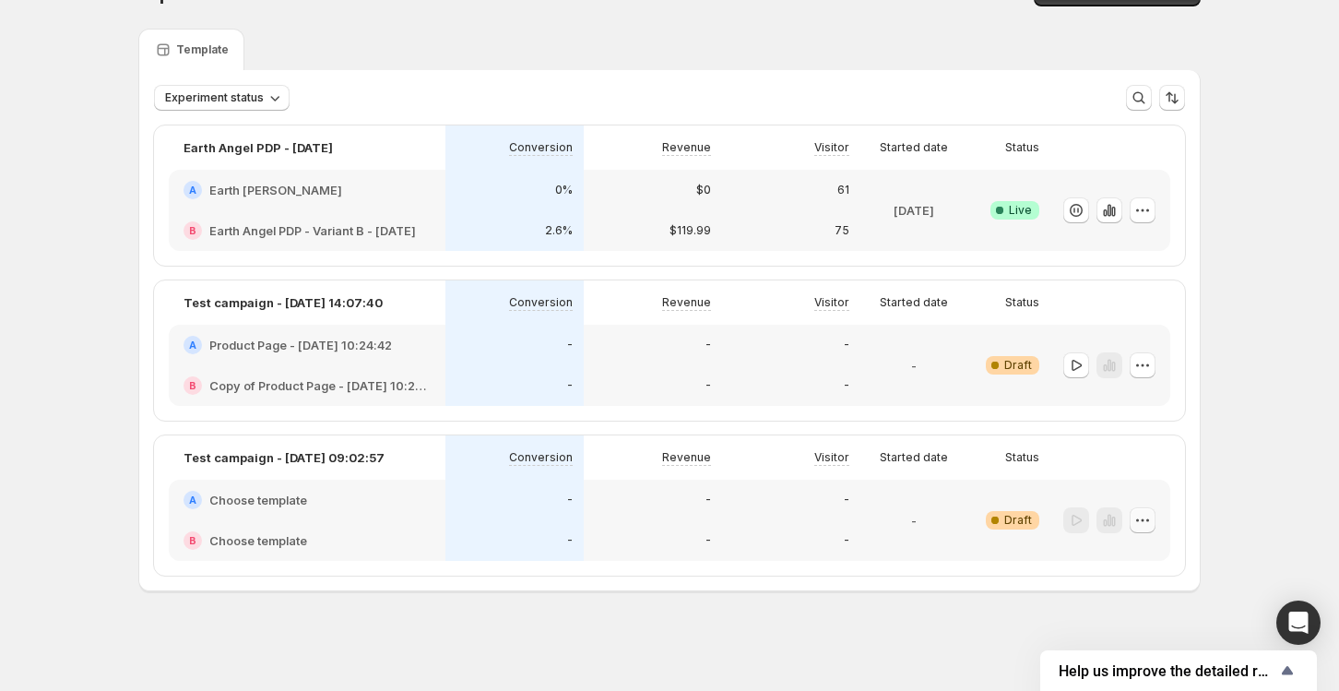
click at [1152, 520] on button "button" at bounding box center [1142, 520] width 26 height 26
click at [1099, 644] on icon "button" at bounding box center [1095, 652] width 18 height 18
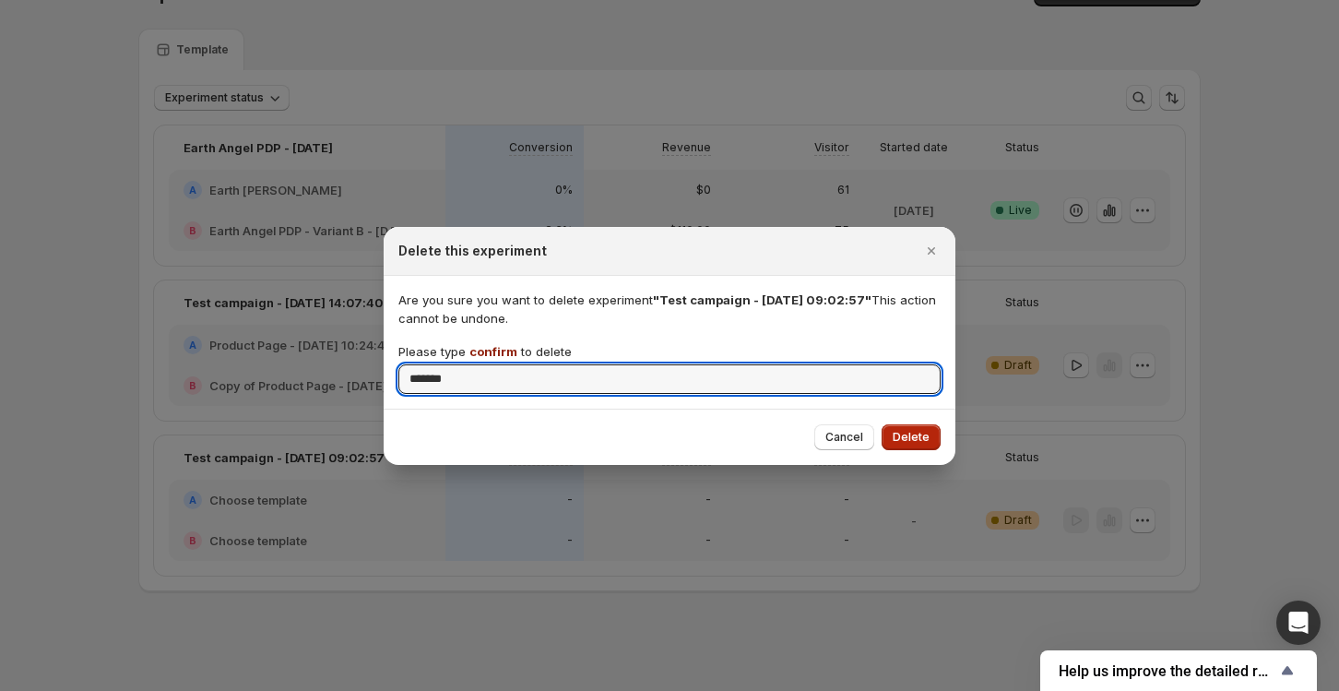
type input "*******"
click at [919, 426] on button "Delete" at bounding box center [910, 437] width 59 height 26
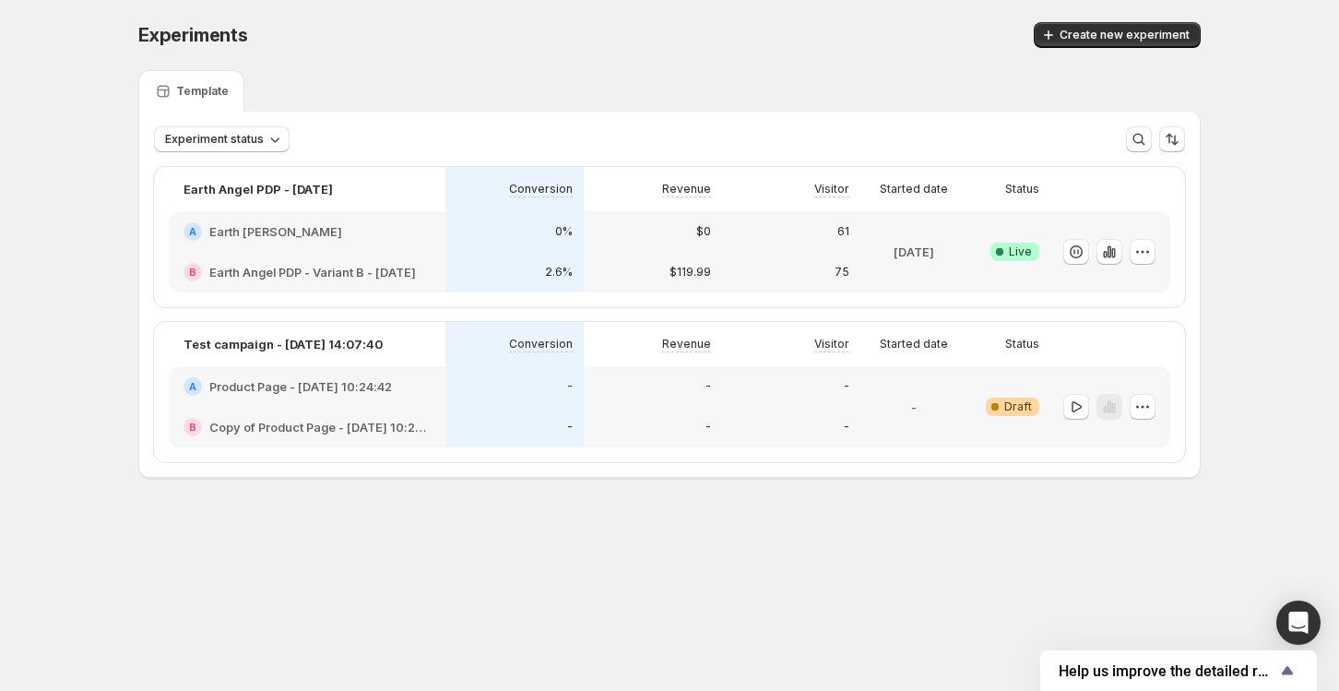
scroll to position [0, 0]
click at [1141, 408] on icon "button" at bounding box center [1142, 406] width 18 height 18
click at [1121, 538] on span "Delete" at bounding box center [1128, 538] width 37 height 15
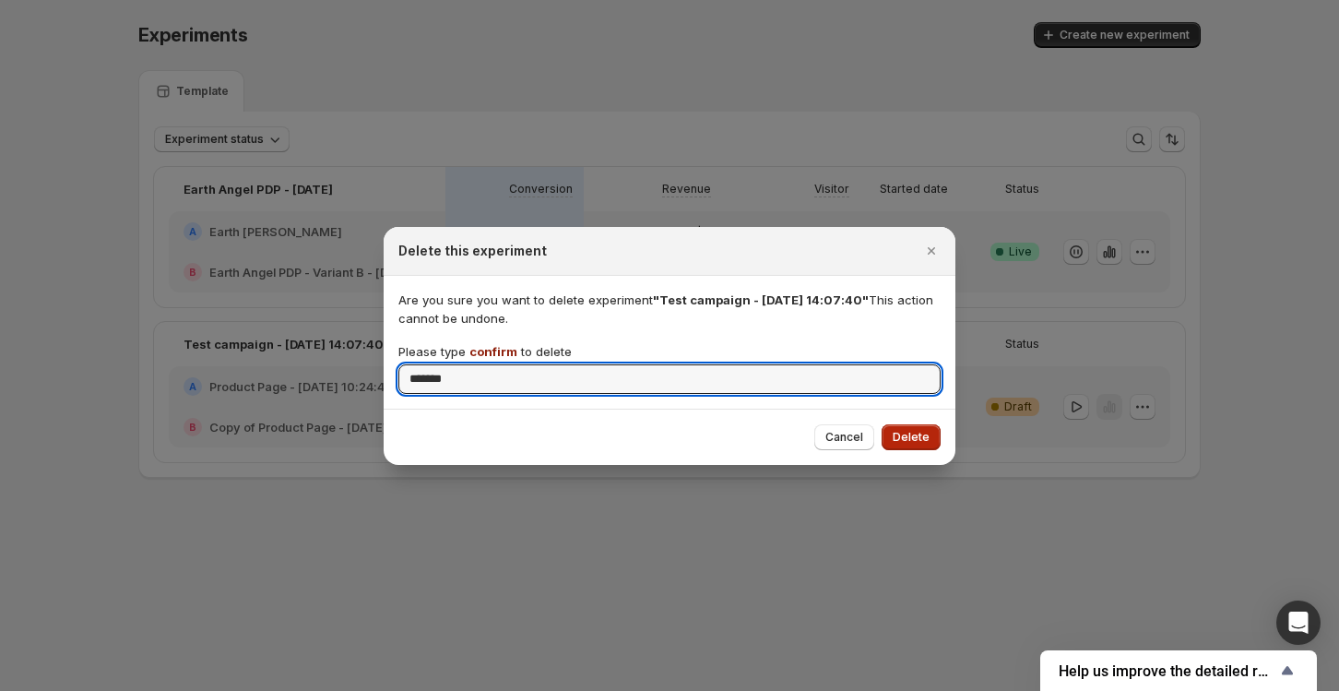
type input "*******"
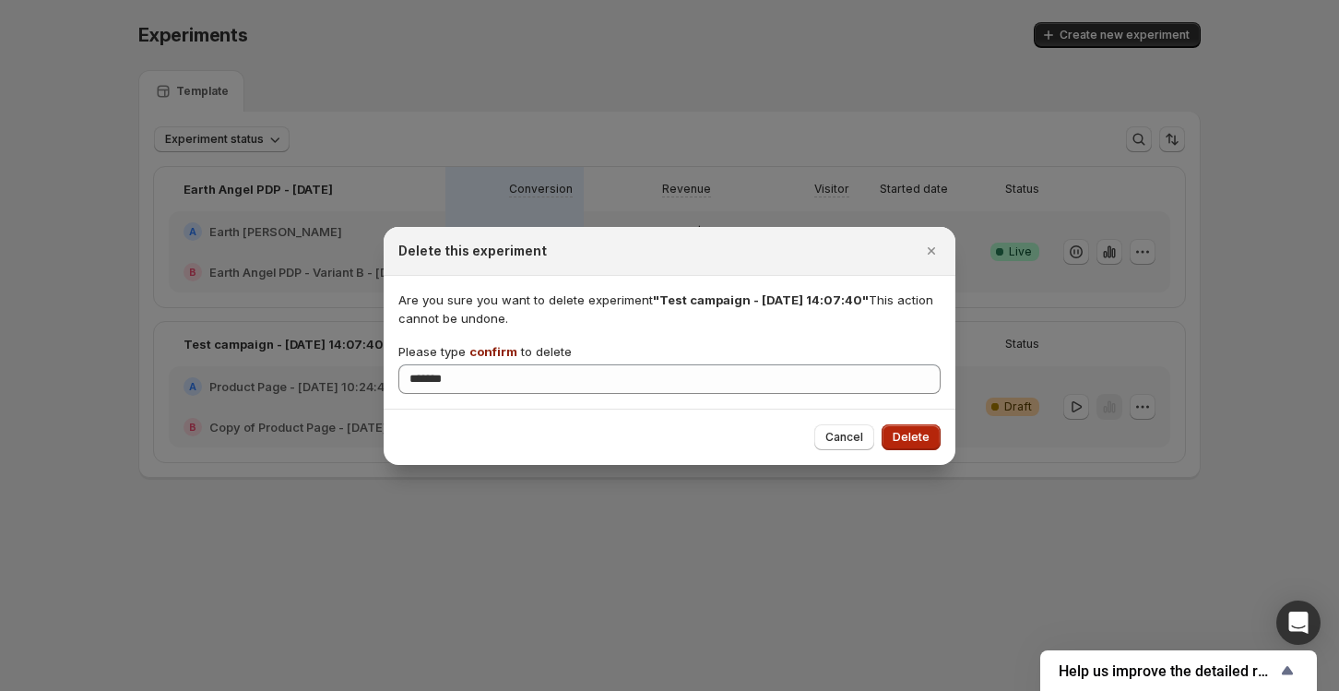
click at [911, 440] on span "Delete" at bounding box center [910, 437] width 37 height 15
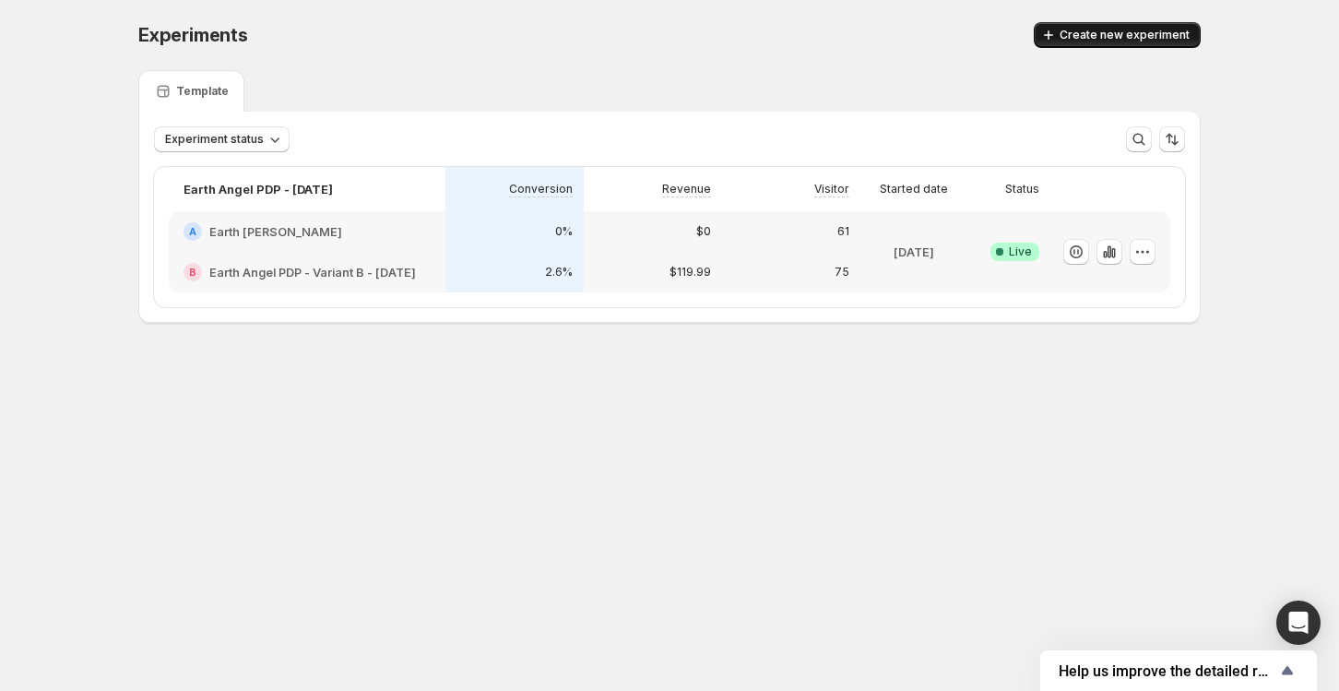
click at [1146, 36] on span "Create new experiment" at bounding box center [1124, 35] width 130 height 15
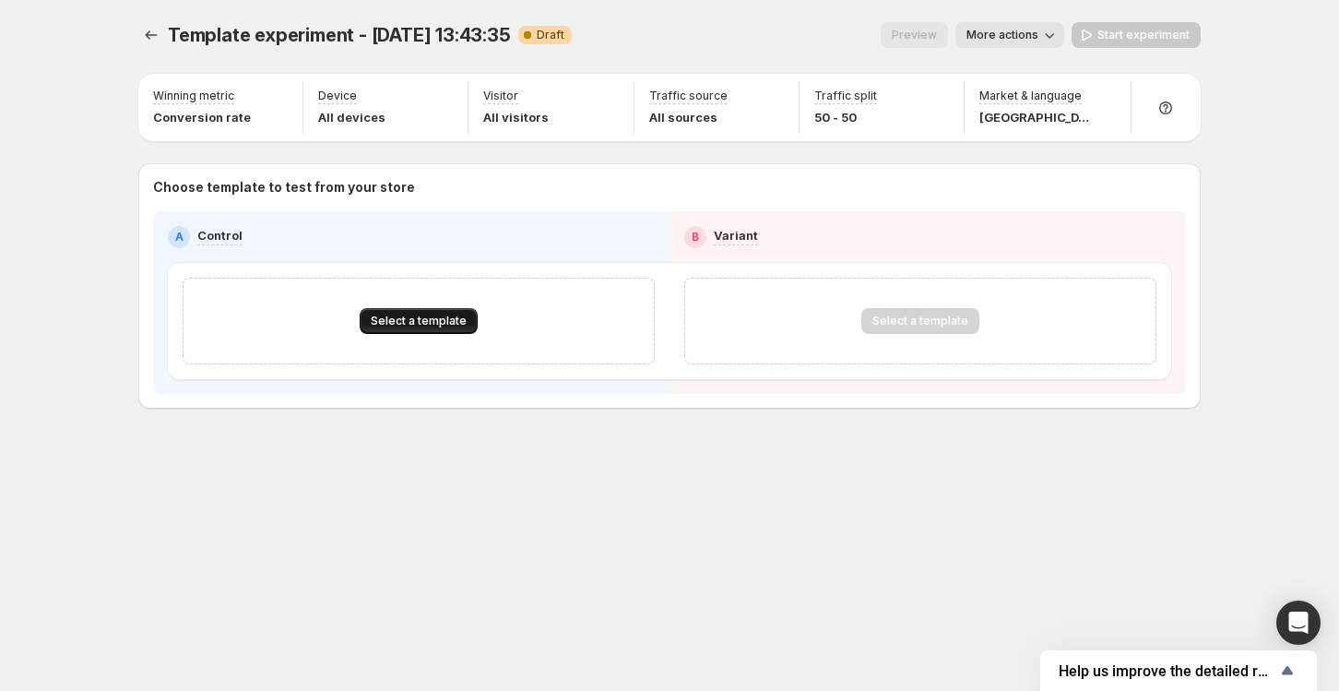
click at [443, 310] on button "Select a template" at bounding box center [419, 321] width 118 height 26
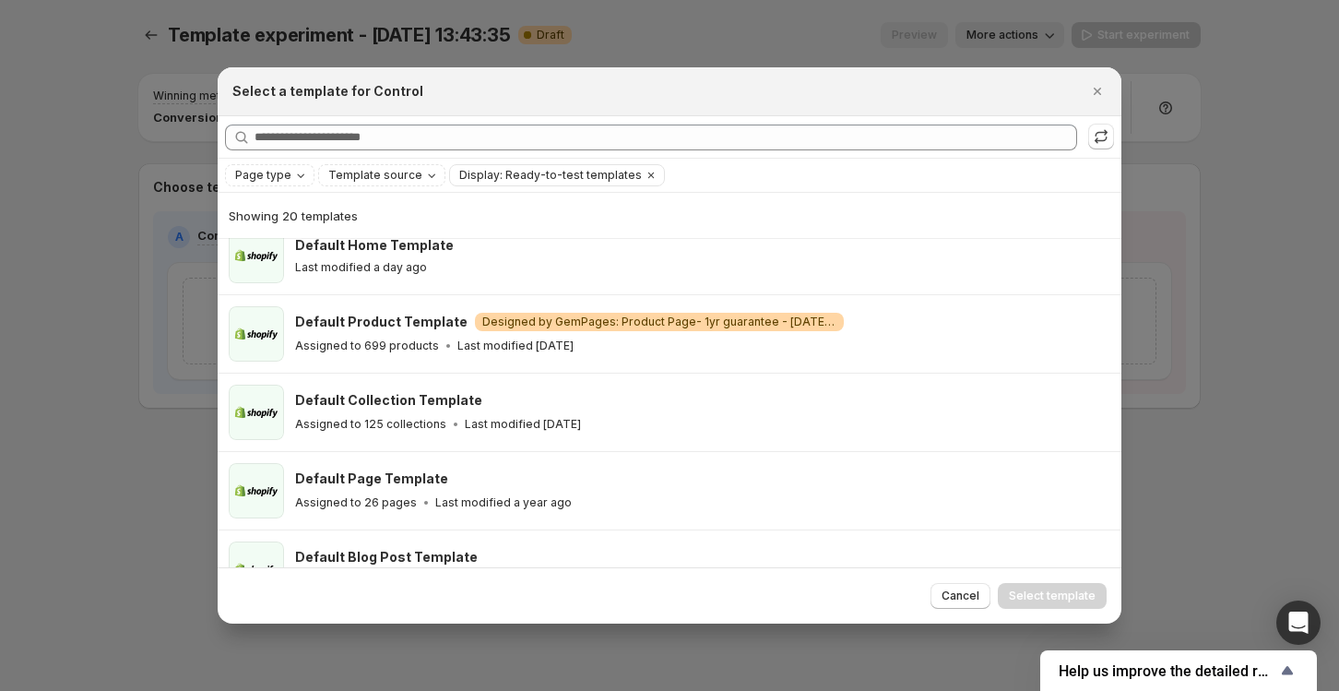
scroll to position [16, 0]
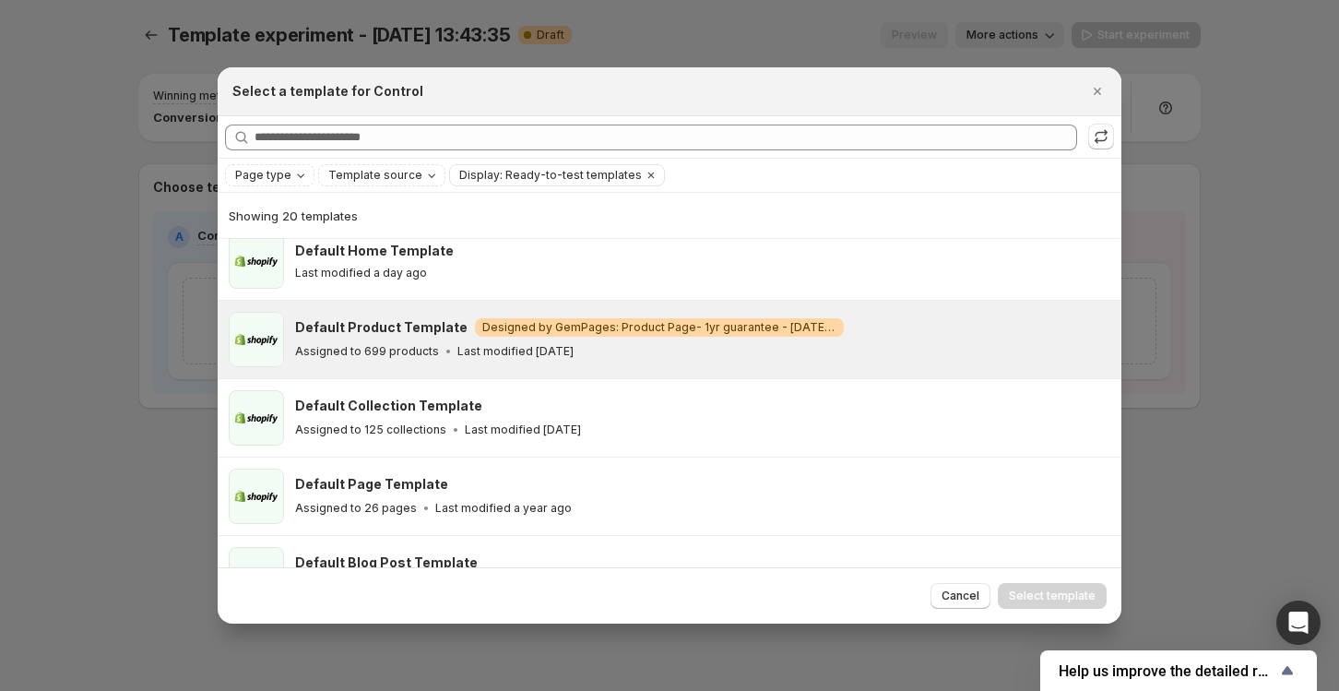
click at [360, 336] on h3 "Default Product Template" at bounding box center [381, 327] width 172 height 18
click at [1027, 601] on span "Select template" at bounding box center [1052, 595] width 87 height 15
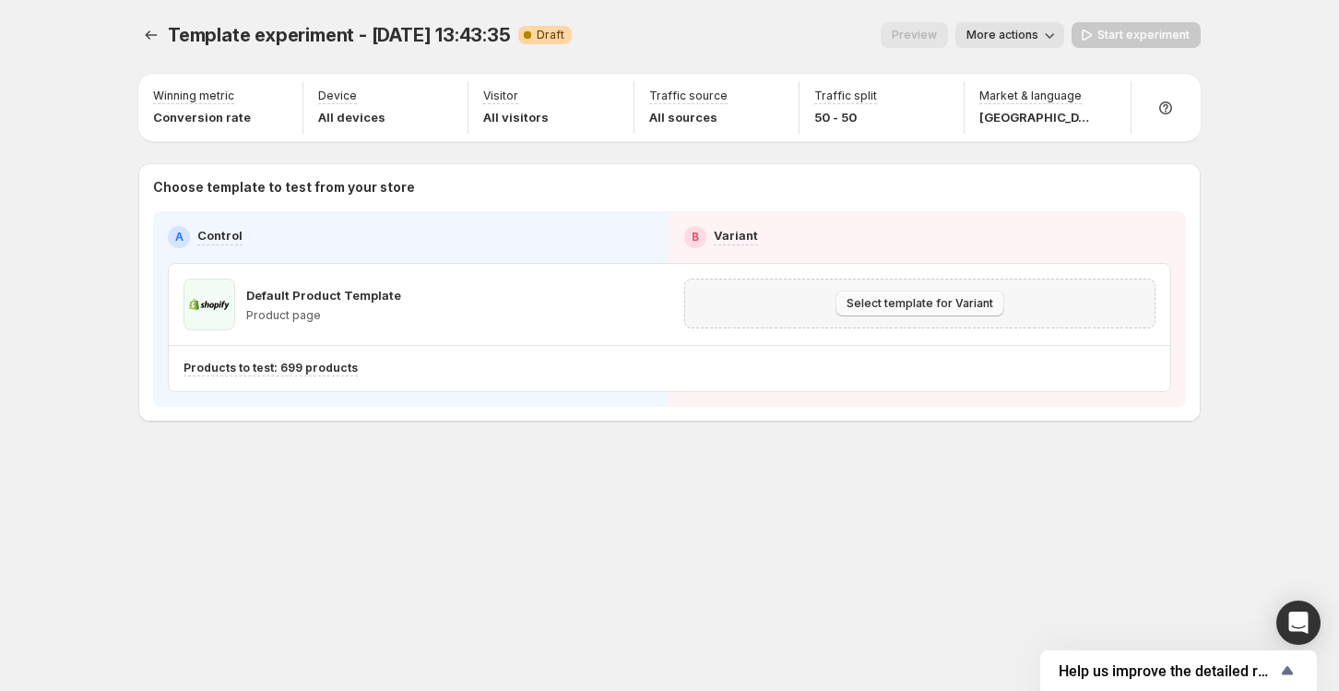
click at [913, 304] on span "Select template for Variant" at bounding box center [919, 303] width 147 height 15
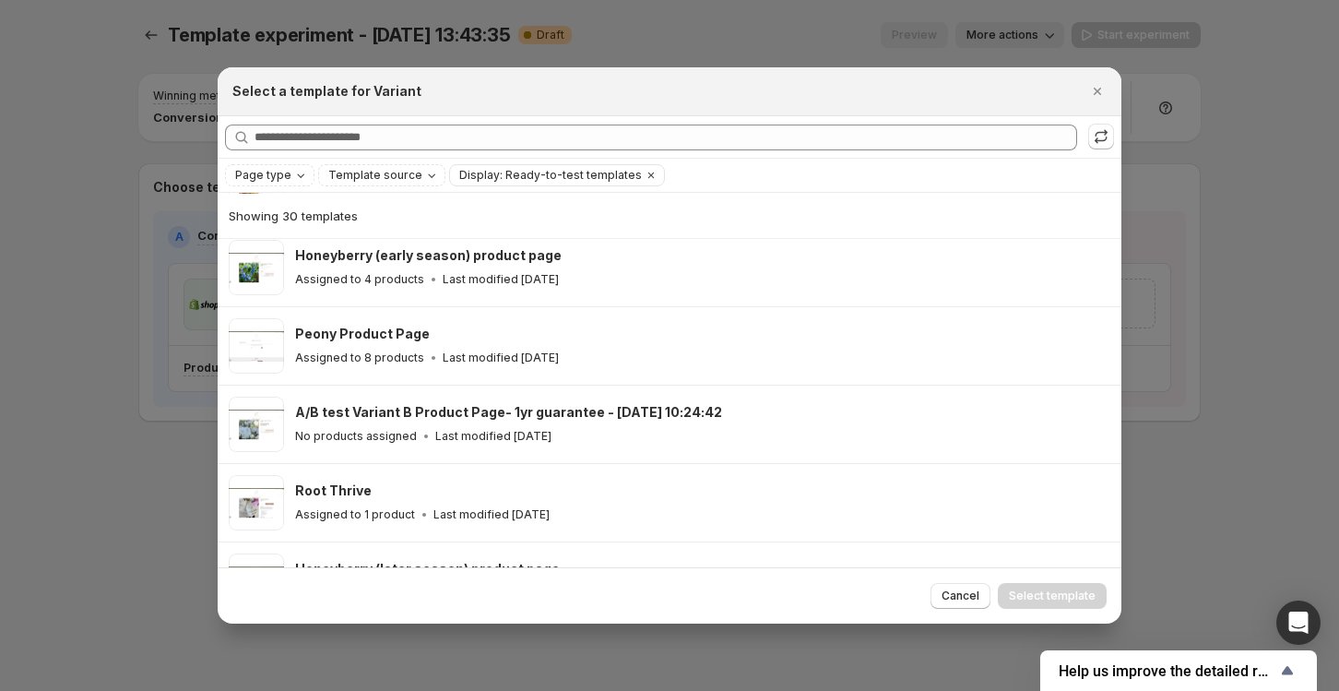
scroll to position [873, 0]
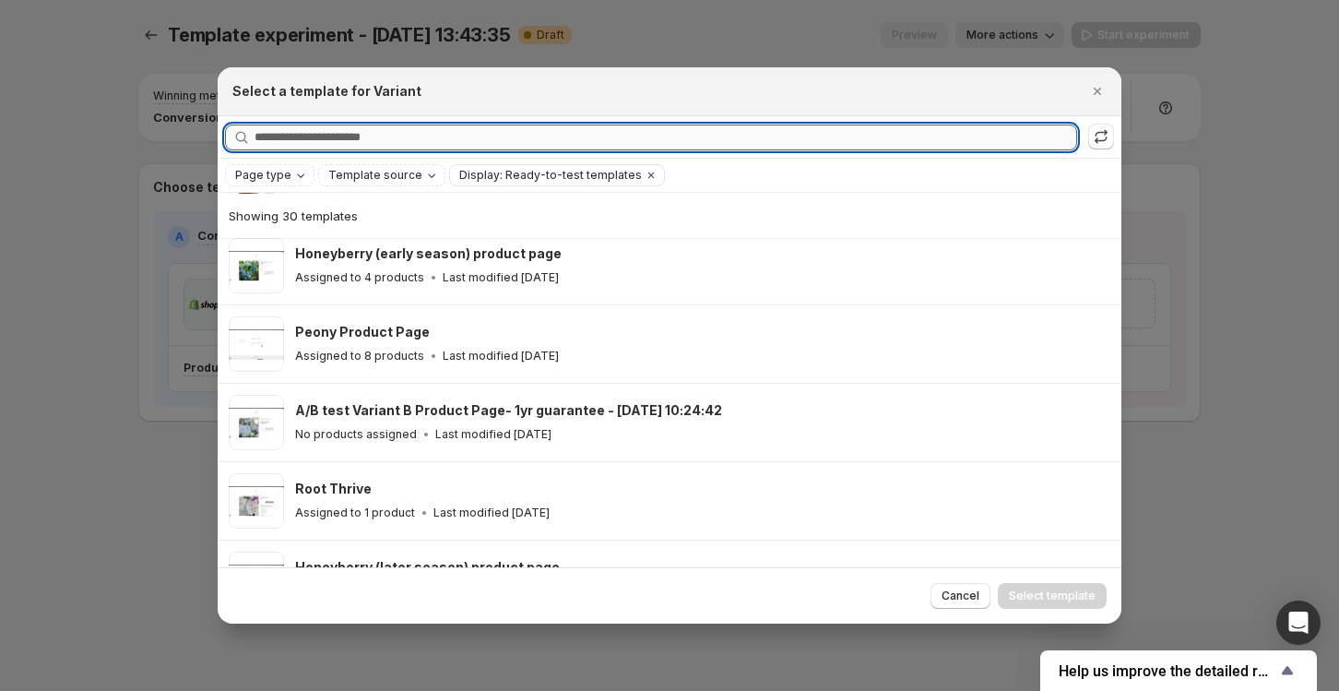
click at [495, 143] on input "Searching all templates" at bounding box center [665, 137] width 822 height 26
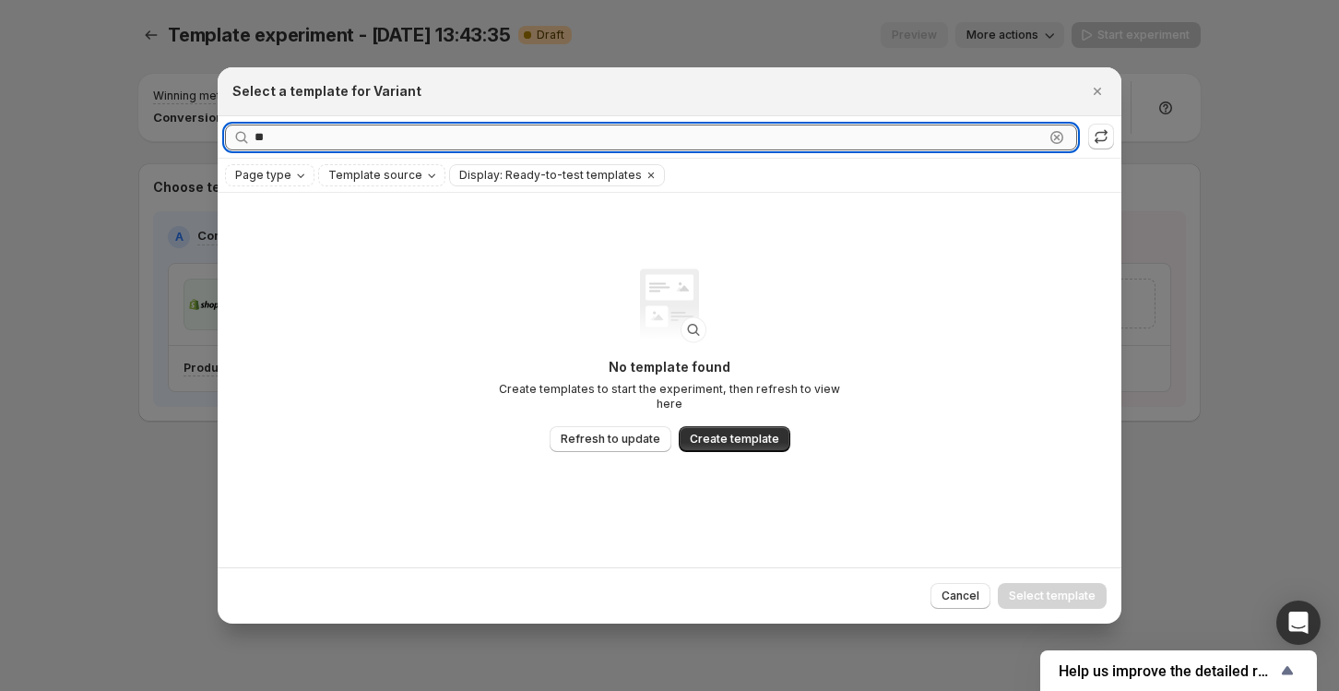
scroll to position [0, 0]
type input "*"
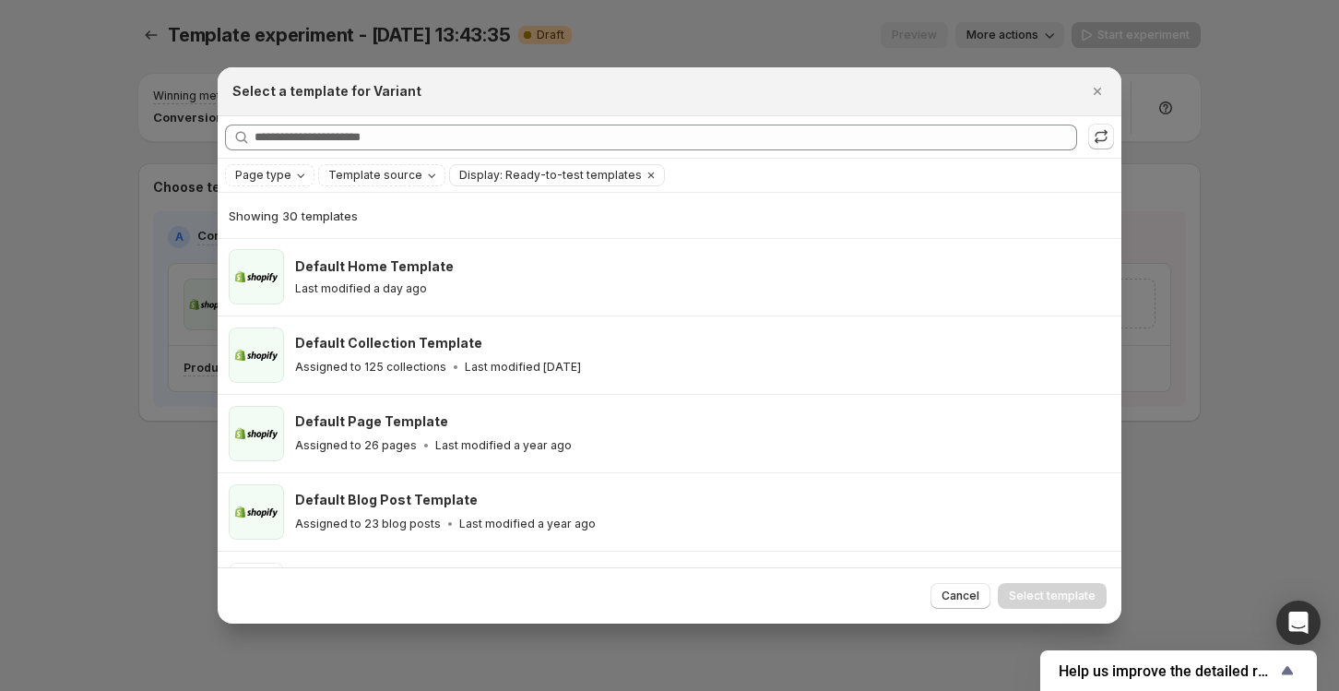
drag, startPoint x: 1101, startPoint y: 89, endPoint x: 1010, endPoint y: 91, distance: 91.3
click at [1010, 91] on div "Select a template for Variant" at bounding box center [669, 91] width 874 height 18
click at [1113, 148] on span ":rel:" at bounding box center [1101, 137] width 26 height 27
click at [1103, 145] on icon ":rel:" at bounding box center [1101, 136] width 18 height 18
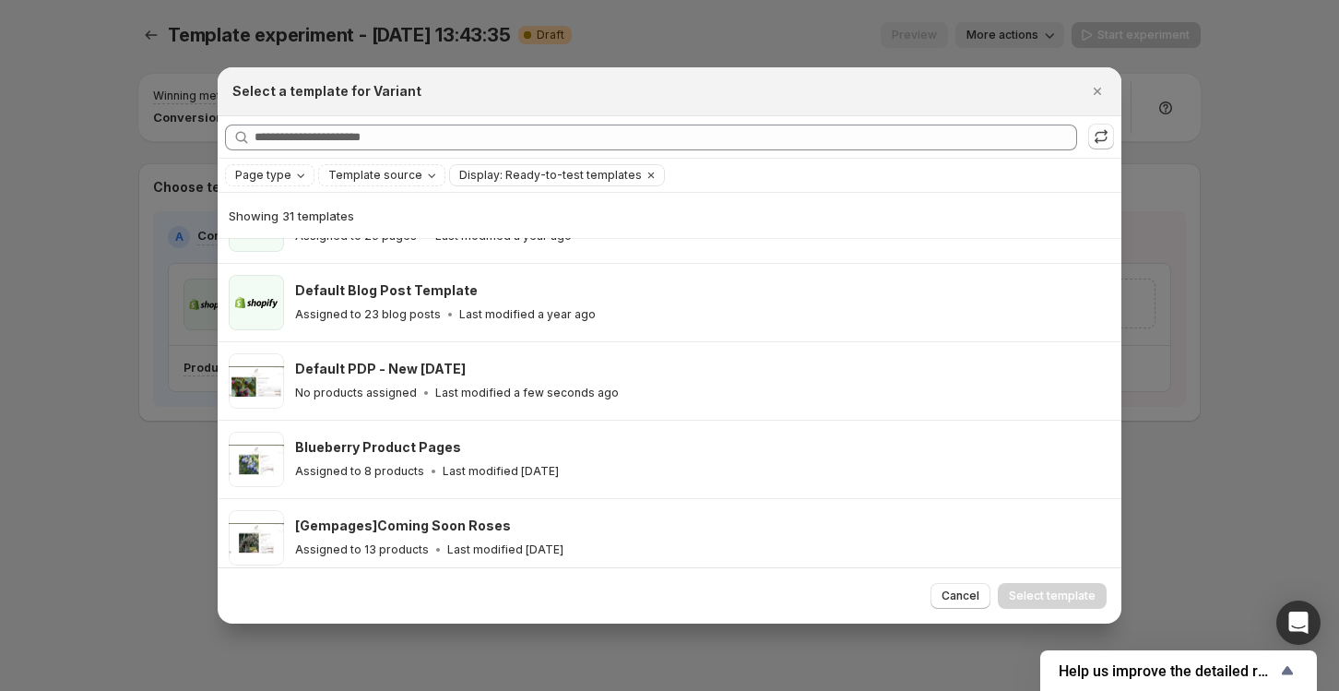
scroll to position [239, 0]
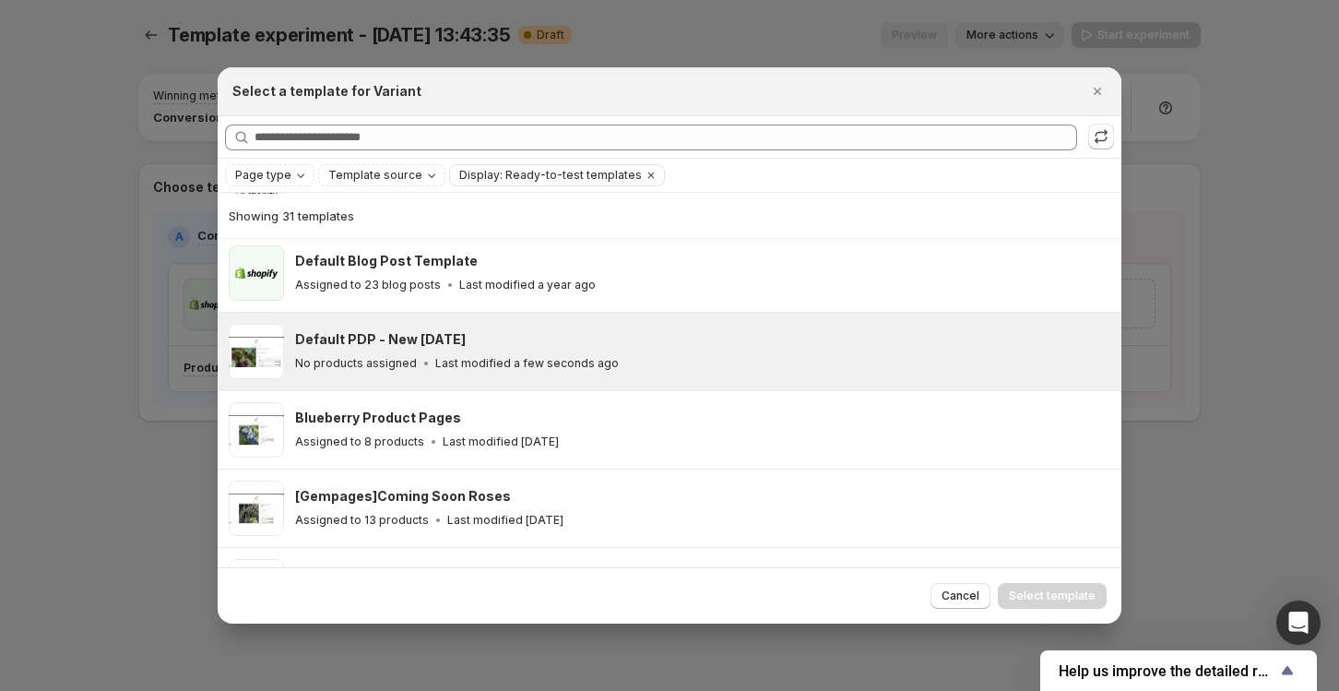
click at [597, 348] on div "Default PDP - New Oct 2025 No products assigned Last modified a few seconds ago" at bounding box center [699, 351] width 809 height 42
click at [1064, 590] on span "Select template" at bounding box center [1052, 595] width 87 height 15
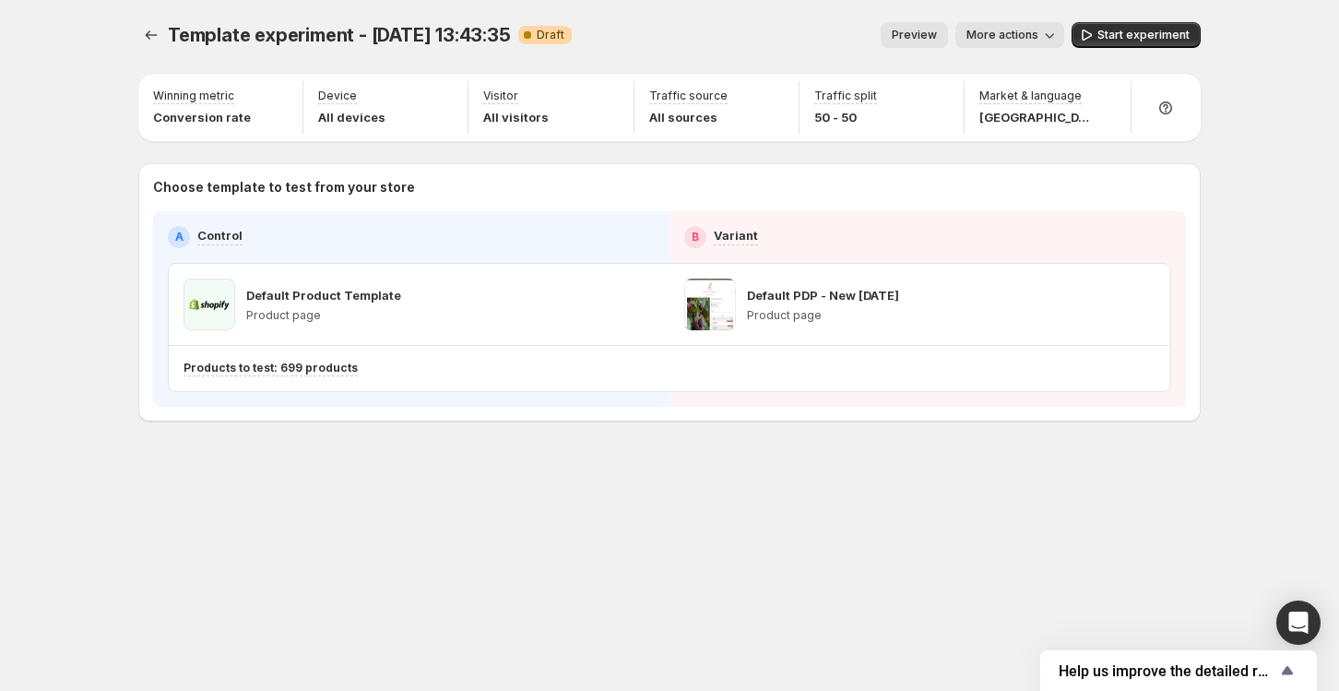
click at [918, 33] on span "Preview" at bounding box center [914, 35] width 45 height 15
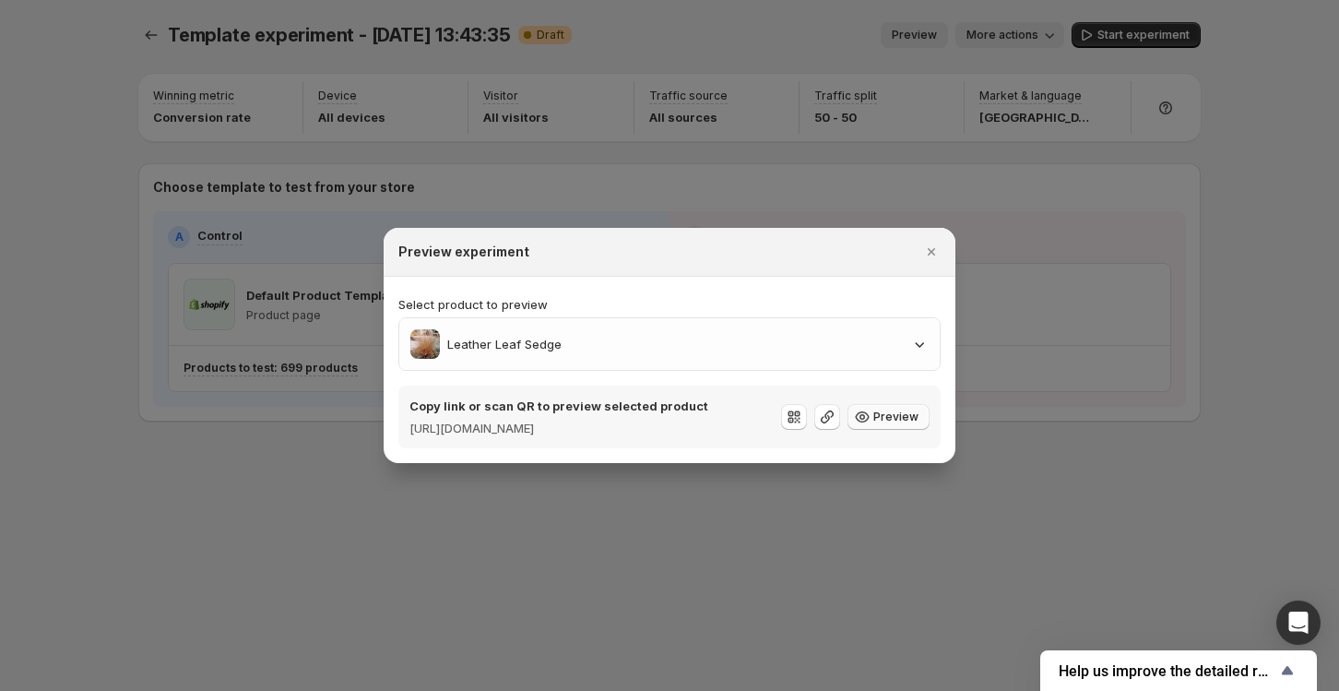
click at [892, 418] on span "Preview" at bounding box center [895, 416] width 45 height 15
click at [928, 248] on icon "Close" at bounding box center [930, 251] width 7 height 7
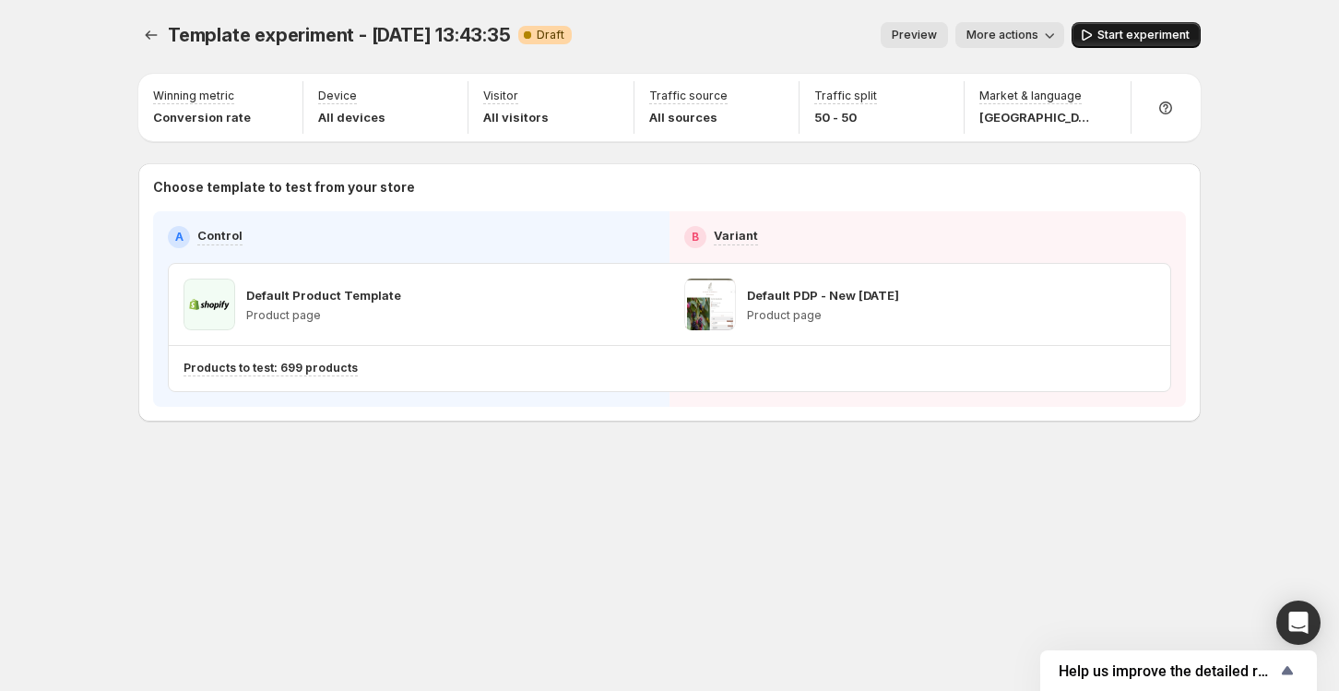
click at [1115, 22] on button "Start experiment" at bounding box center [1135, 35] width 129 height 26
click at [152, 33] on icon "Experiments" at bounding box center [151, 35] width 18 height 18
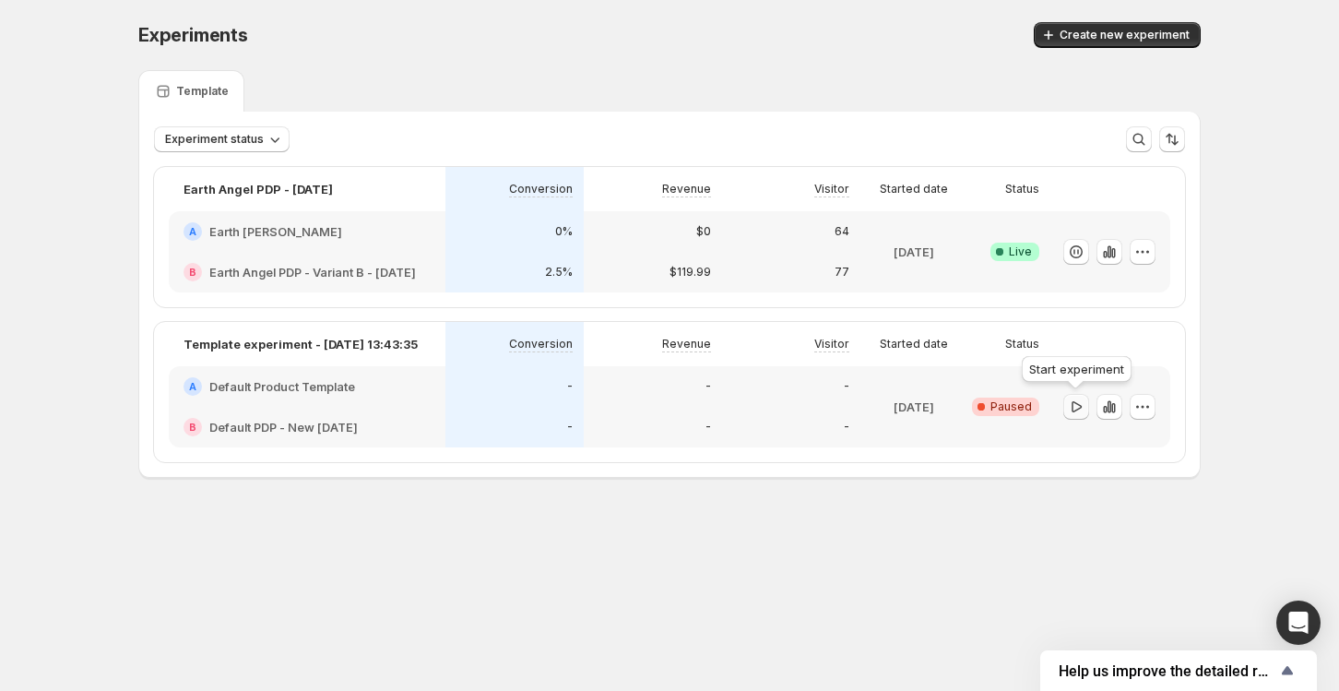
click at [1072, 402] on icon "button" at bounding box center [1076, 405] width 10 height 11
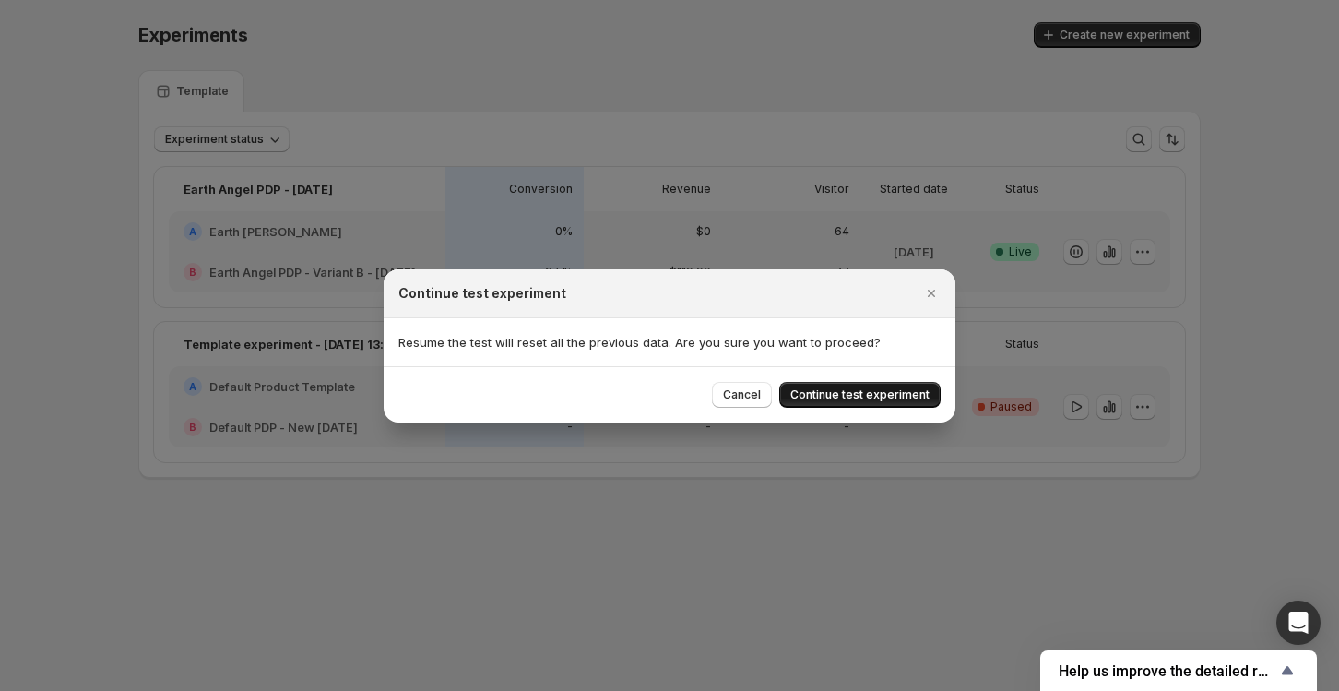
click at [860, 401] on button "Continue test experiment" at bounding box center [859, 395] width 161 height 26
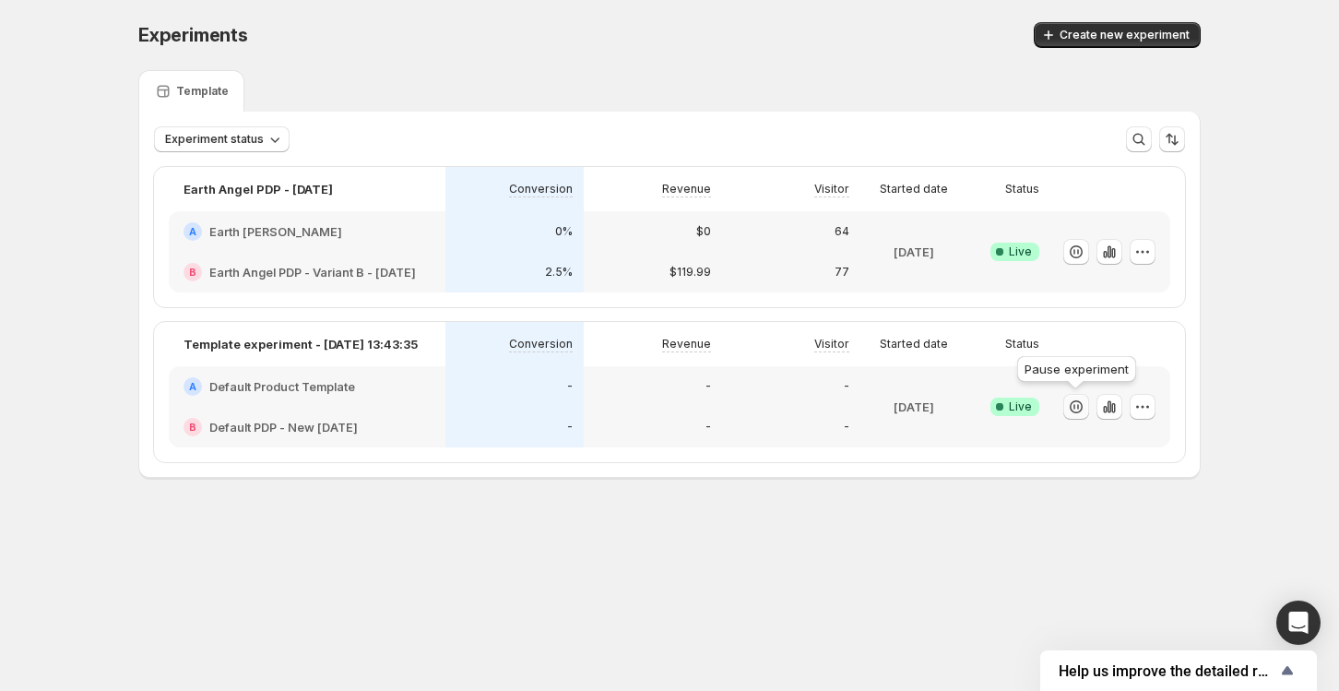
click at [1073, 413] on icon "button" at bounding box center [1076, 406] width 18 height 18
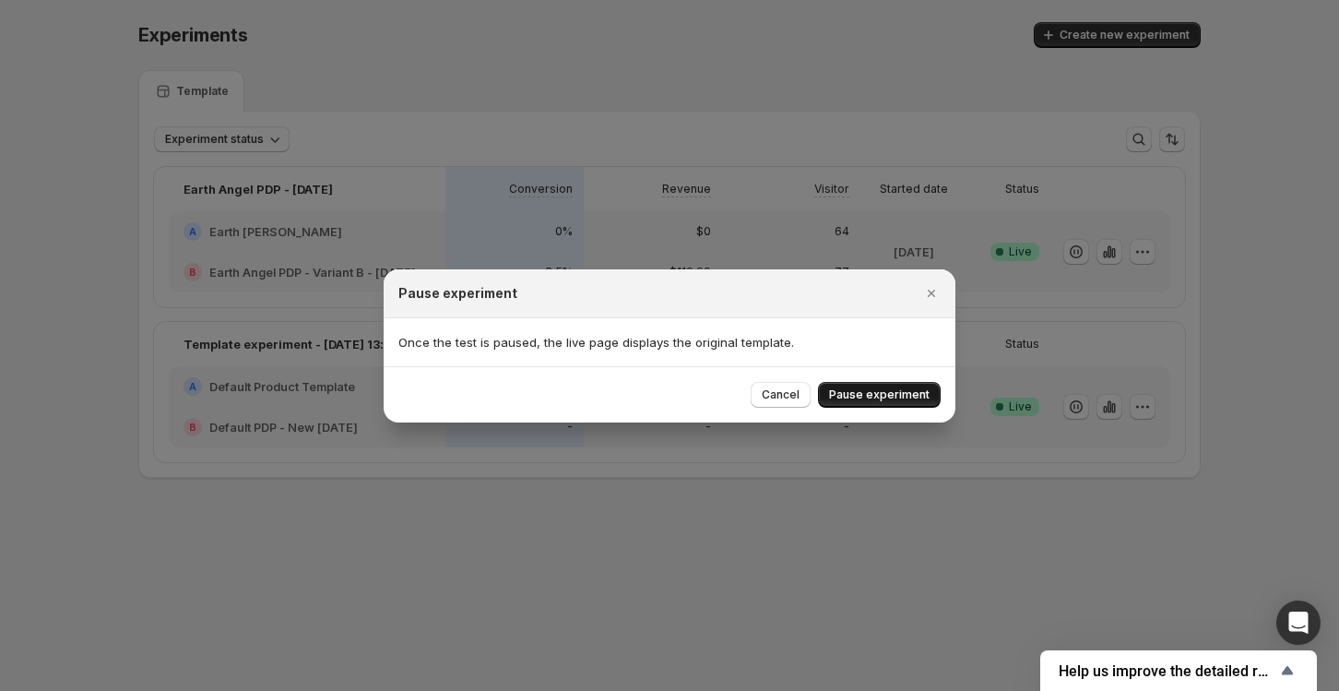
click at [895, 396] on span "Pause experiment" at bounding box center [879, 394] width 100 height 15
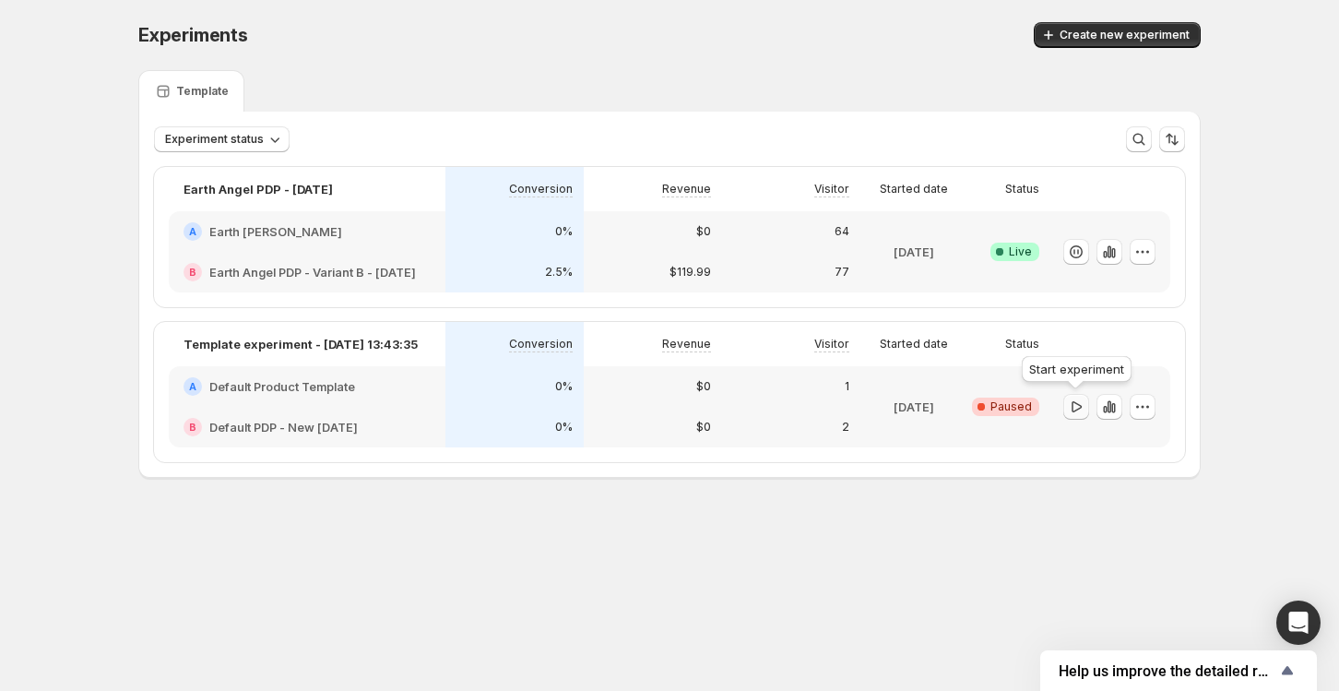
click at [1074, 409] on icon "button" at bounding box center [1076, 406] width 18 height 18
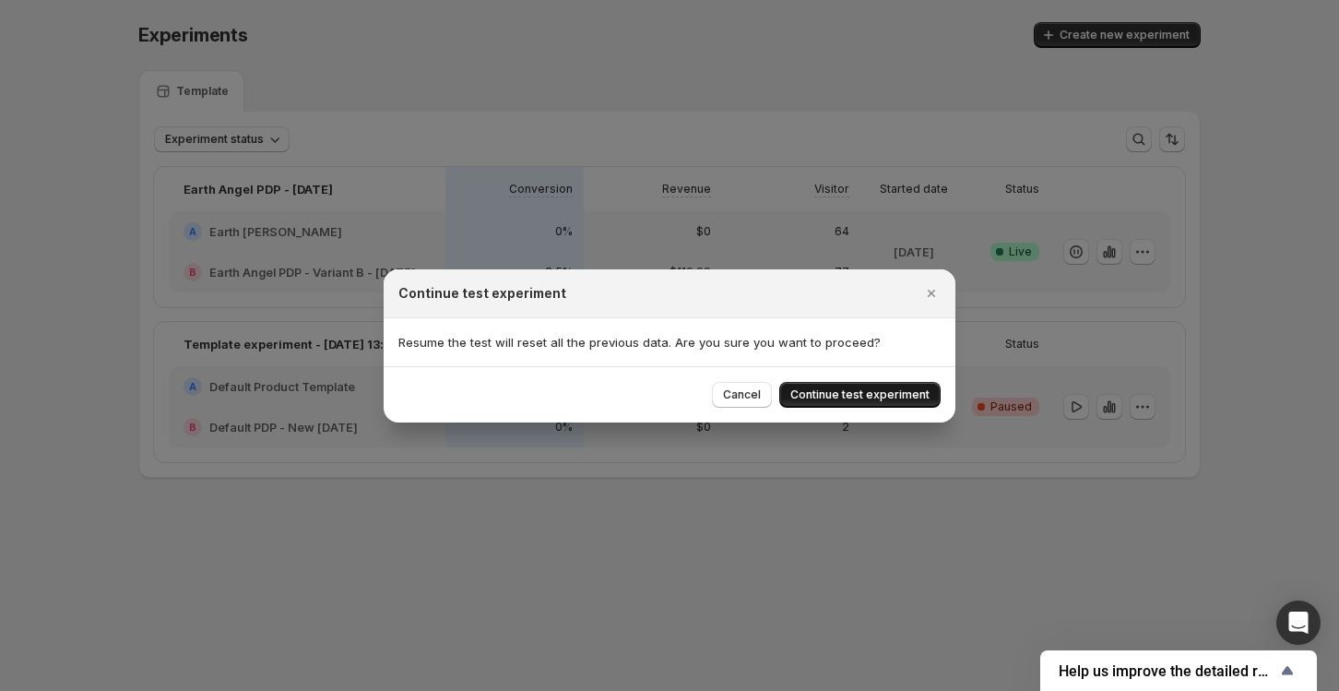
click at [885, 397] on span "Continue test experiment" at bounding box center [859, 394] width 139 height 15
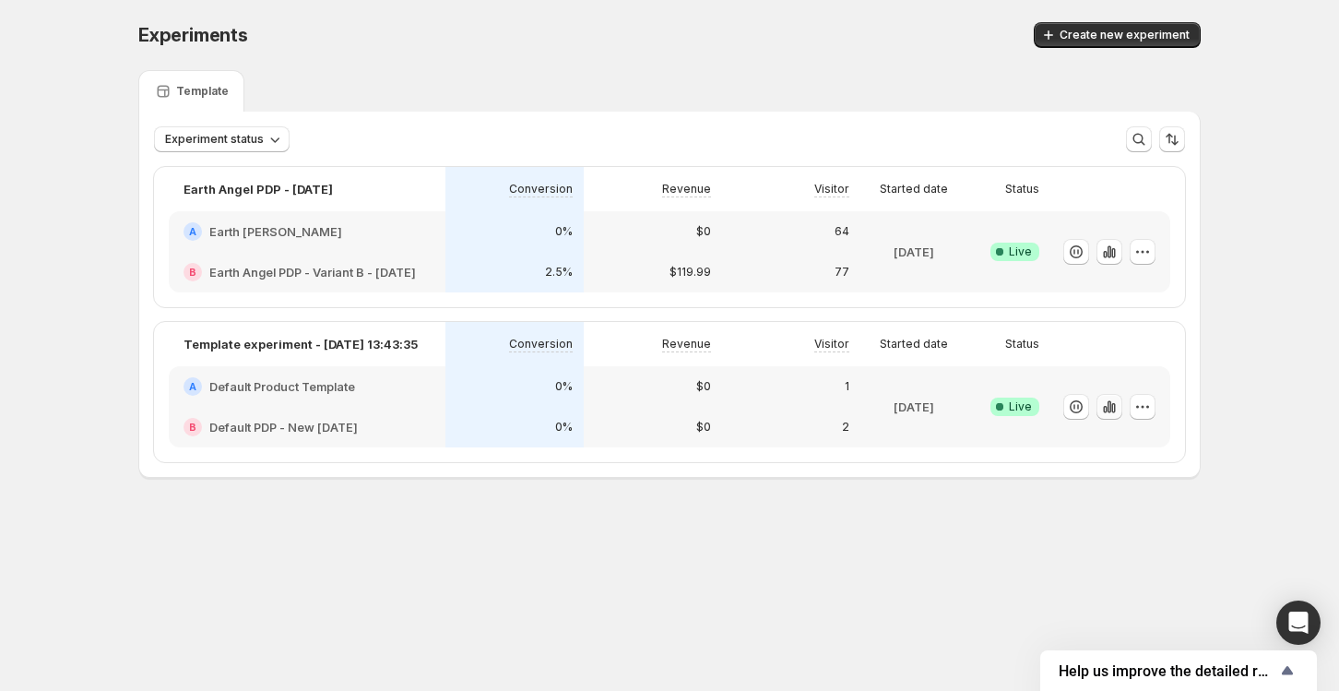
click at [1110, 403] on icon "button" at bounding box center [1109, 406] width 4 height 12
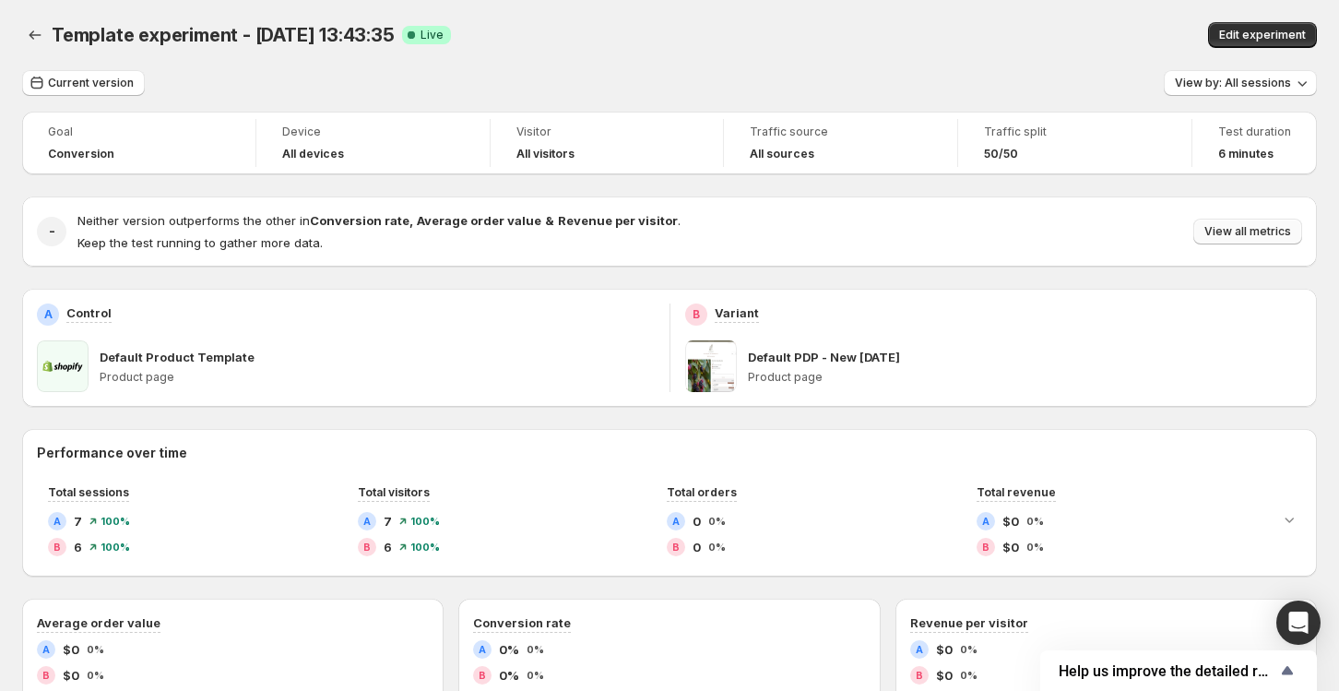
click at [1234, 234] on span "View all metrics" at bounding box center [1247, 231] width 87 height 15
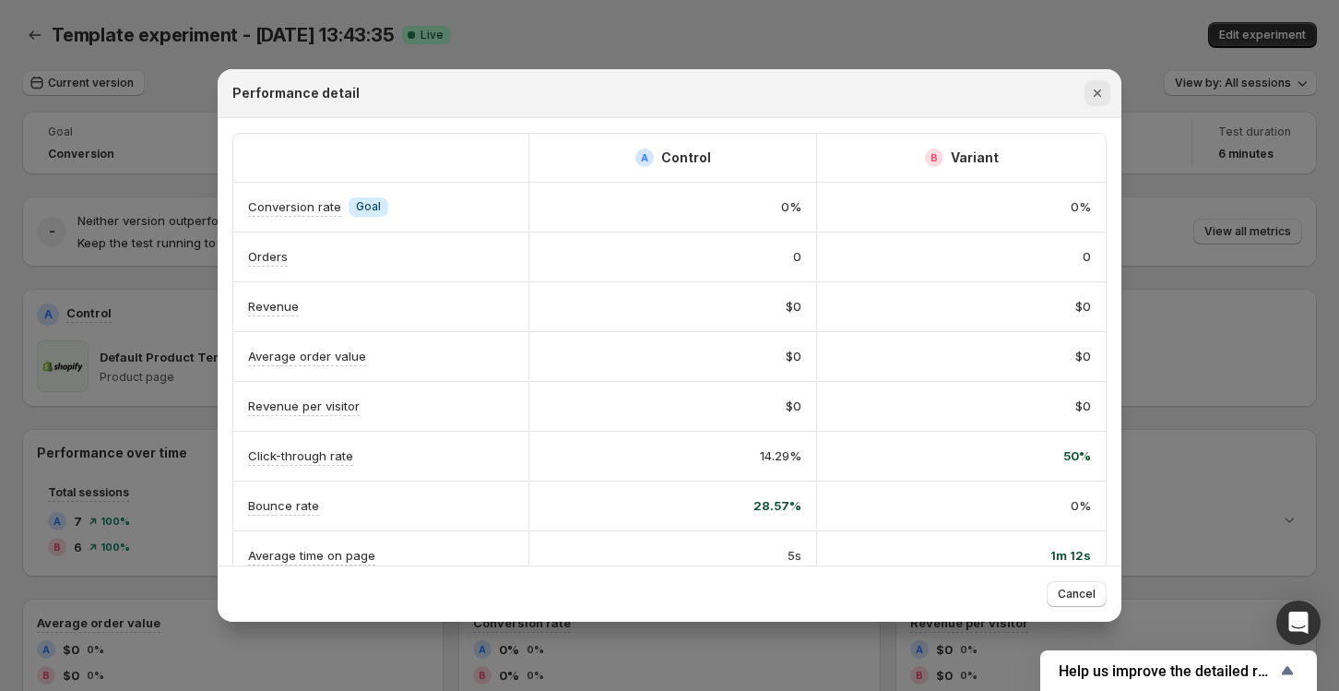
click at [1095, 99] on icon "Close" at bounding box center [1097, 93] width 18 height 18
